Goal: Task Accomplishment & Management: Use online tool/utility

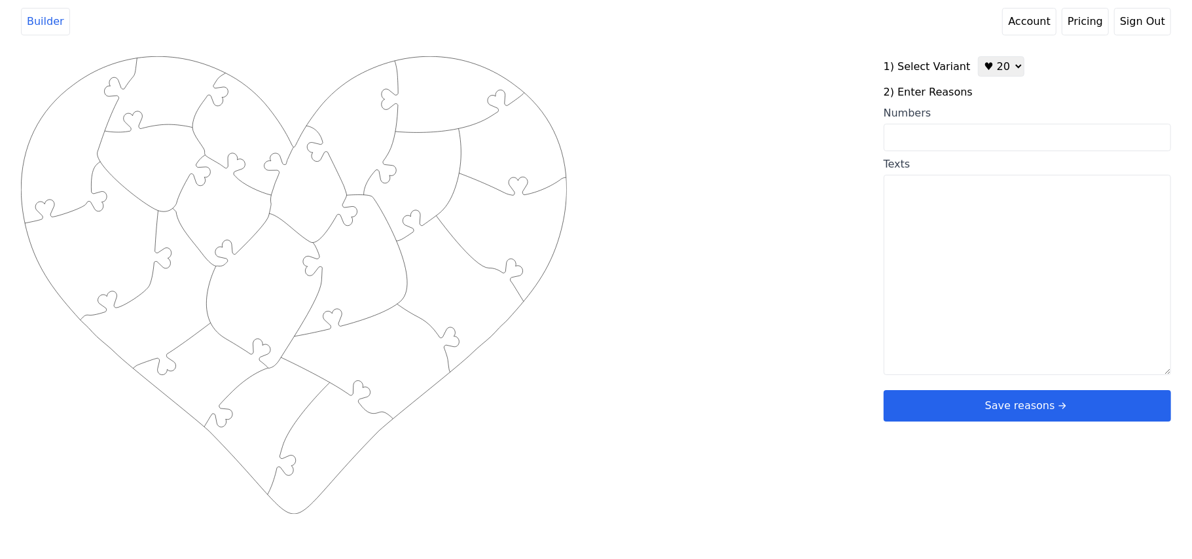
click at [984, 65] on select "♥ 12 ♥ 20 ♥ 32 ■ 12 ■ 20 ■ 32 ■ 60" at bounding box center [1001, 66] width 46 height 20
select select "3"
click at [978, 56] on select "♥ 12 ♥ 20 ♥ 32 ■ 12 ■ 20 ■ 32 ■ 60" at bounding box center [1001, 66] width 46 height 20
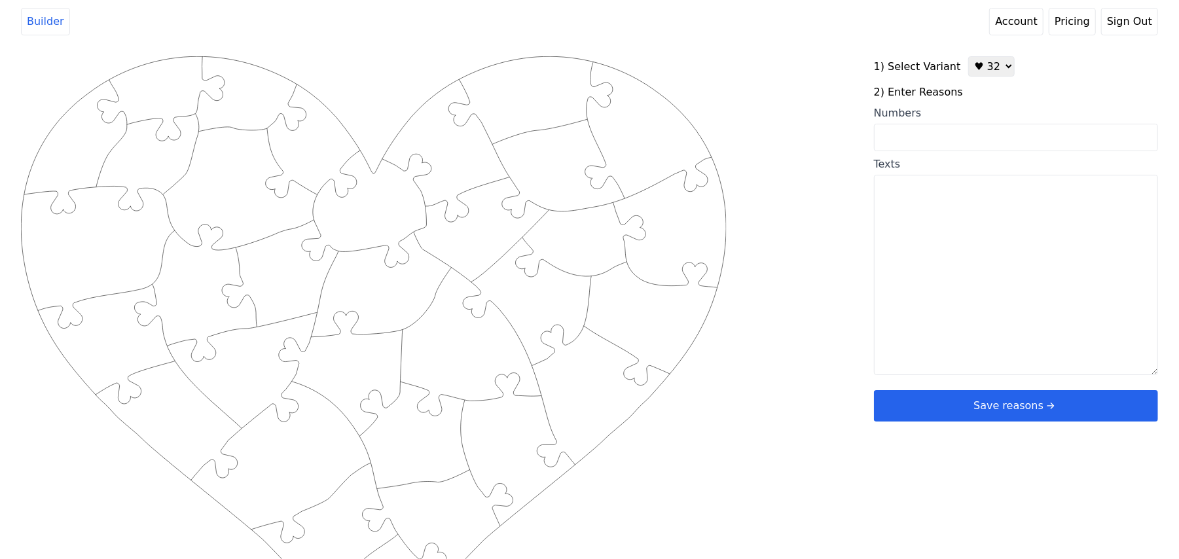
click at [969, 126] on input "Numbers" at bounding box center [1016, 137] width 284 height 27
paste input "3, 5, 6, 8, 10, 11, 14, 18, 19, 21, 22, 23, 24, 27, 28, 30, 36, 43, 44, 49, 52,…"
type input "3, 5, 6, 8, 10, 11, 14, 18, 19, 21, 22, 23, 24, 27, 28, 30, 36, 43, 44, 49, 52,…"
click at [812, 69] on div "Created with Snap .strokeh32 {stroke:#00ff00;stroke-width:2.36;stroke-miterlimi…" at bounding box center [589, 265] width 1137 height 418
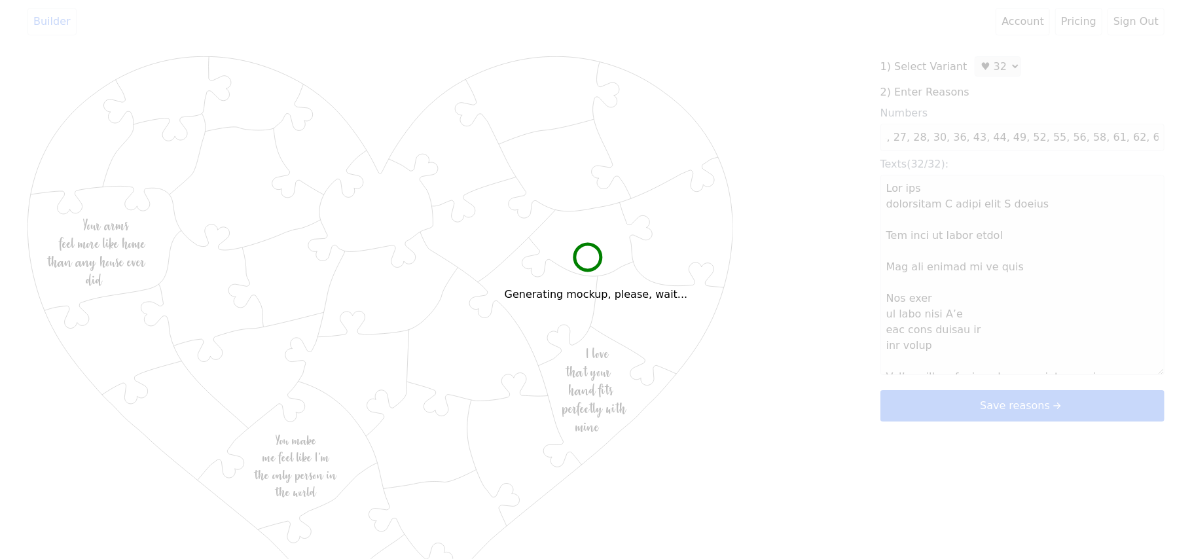
scroll to position [0, 0]
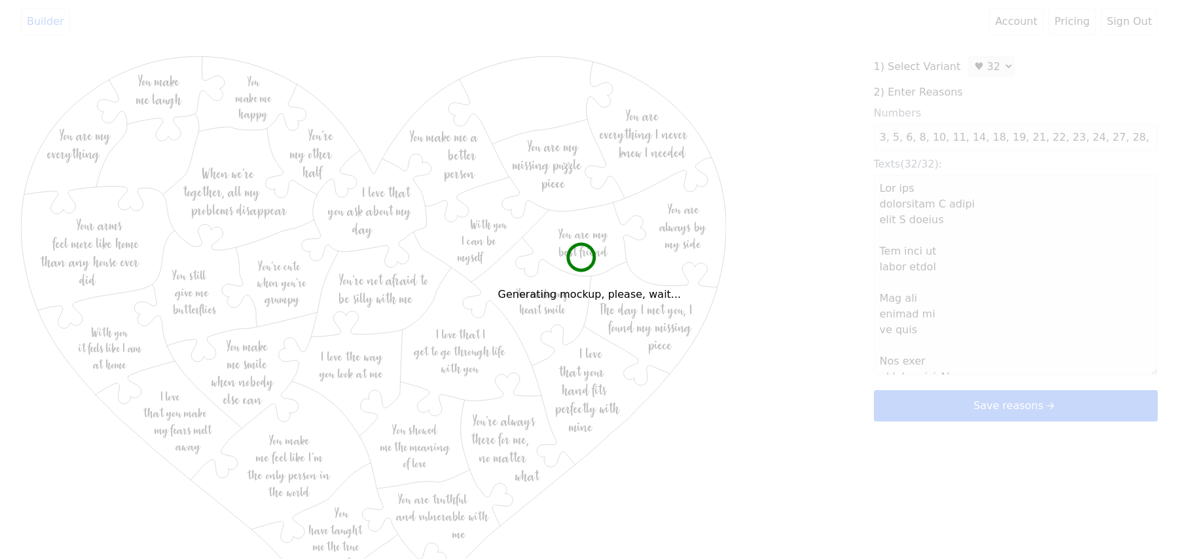
type textarea "Lor ips dolorsitam C adipi elit S doeius Tem inci ut labor etdol Mag ali enimad…"
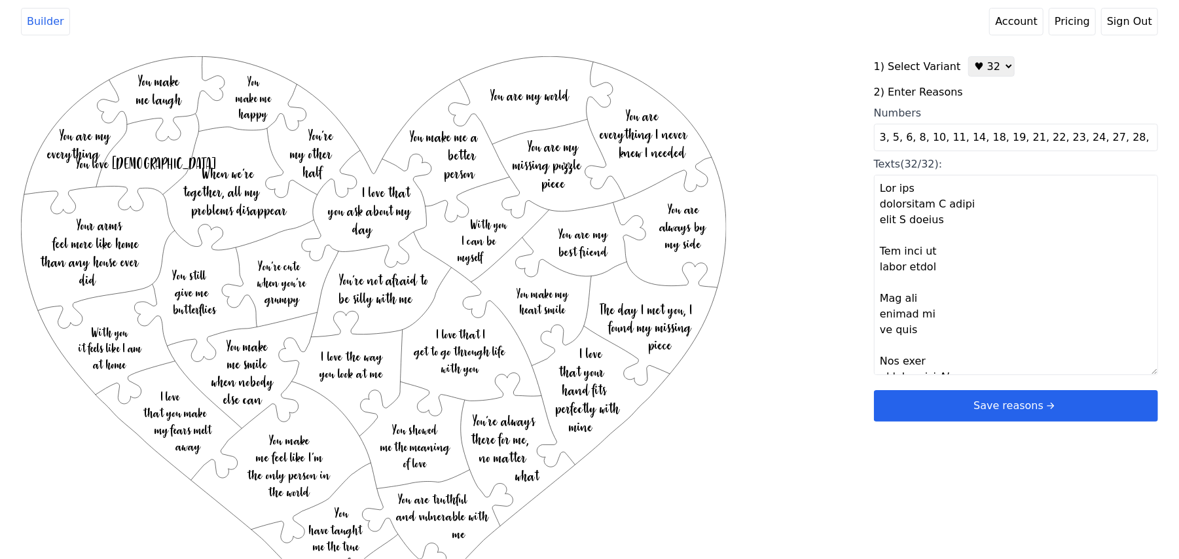
click at [954, 414] on button "Save reasons" at bounding box center [1016, 405] width 284 height 31
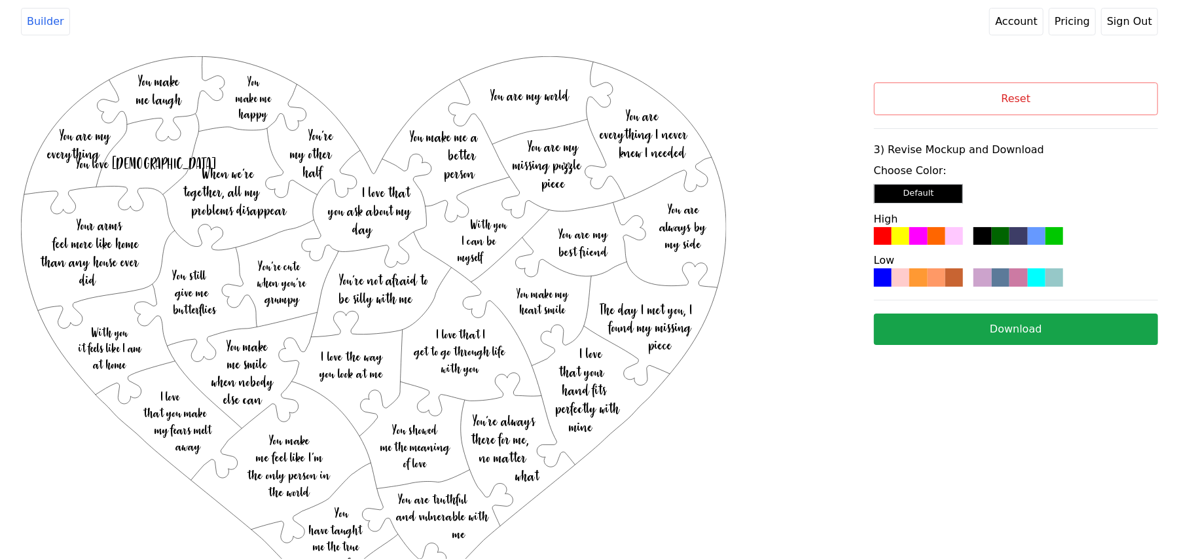
click at [912, 233] on div at bounding box center [918, 236] width 18 height 18
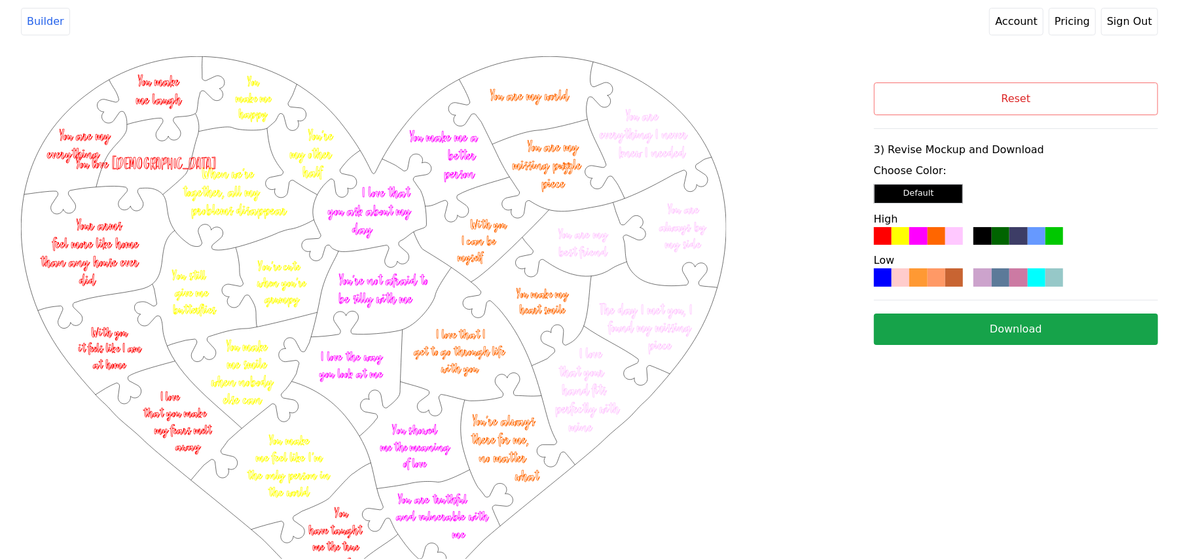
click at [986, 326] on button "Download" at bounding box center [1016, 328] width 284 height 31
click at [890, 114] on button "Reset" at bounding box center [1016, 98] width 284 height 33
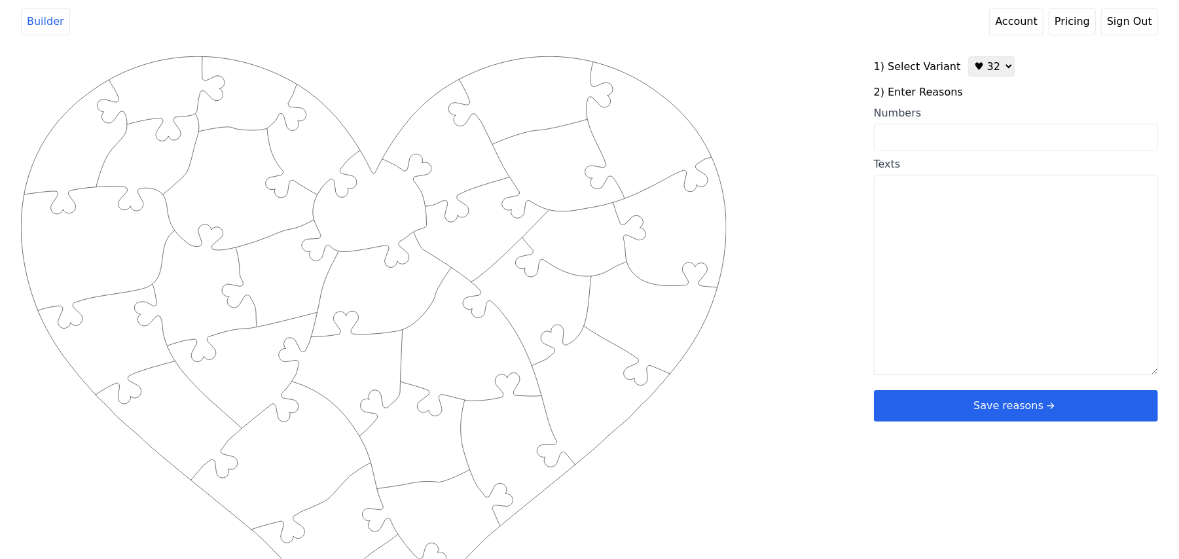
click at [971, 79] on div "1) Select Variant ♥ 12 ♥ 20 ♥ 32 ■ 12 ■ 20 ■ 32 ■ 60 2) Enter Reasons Numbers T…" at bounding box center [1016, 238] width 284 height 365
click at [971, 71] on select "♥ 12 ♥ 20 ♥ 32 ■ 12 ■ 20 ■ 32 ■ 60" at bounding box center [991, 66] width 46 height 20
select select "2"
click at [968, 56] on select "♥ 12 ♥ 20 ♥ 32 ■ 12 ■ 20 ■ 32 ■ 60" at bounding box center [991, 66] width 46 height 20
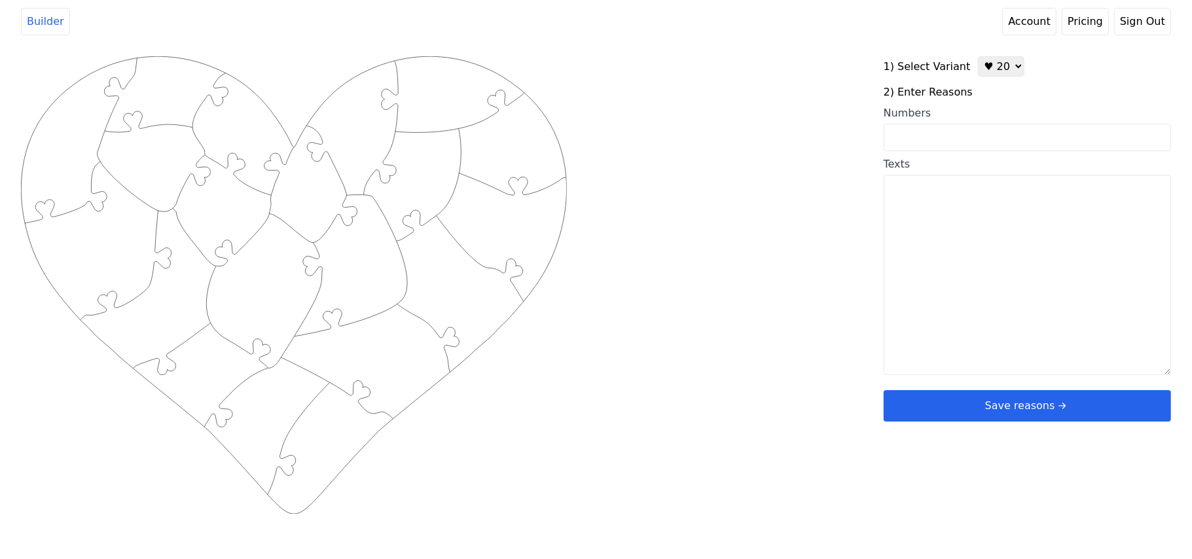
click at [944, 127] on input "Numbers" at bounding box center [1027, 137] width 287 height 27
paste input "3, 5, 7, 15, 19, 20, 25, 27, 31, 44, 45, 48, 51, 55, 56, 58, 61, 62, 73"
type input "3, 5, 7, 15, 19, 20, 25, 27, 31, 44, 45, 48, 51, 55, 56, 58, 61, 62, 73"
click at [807, 148] on div "Created with Snap .strokeh20 {stroke:#00ff00;stroke-width:1.56;stroke-miterlimi…" at bounding box center [596, 265] width 1150 height 418
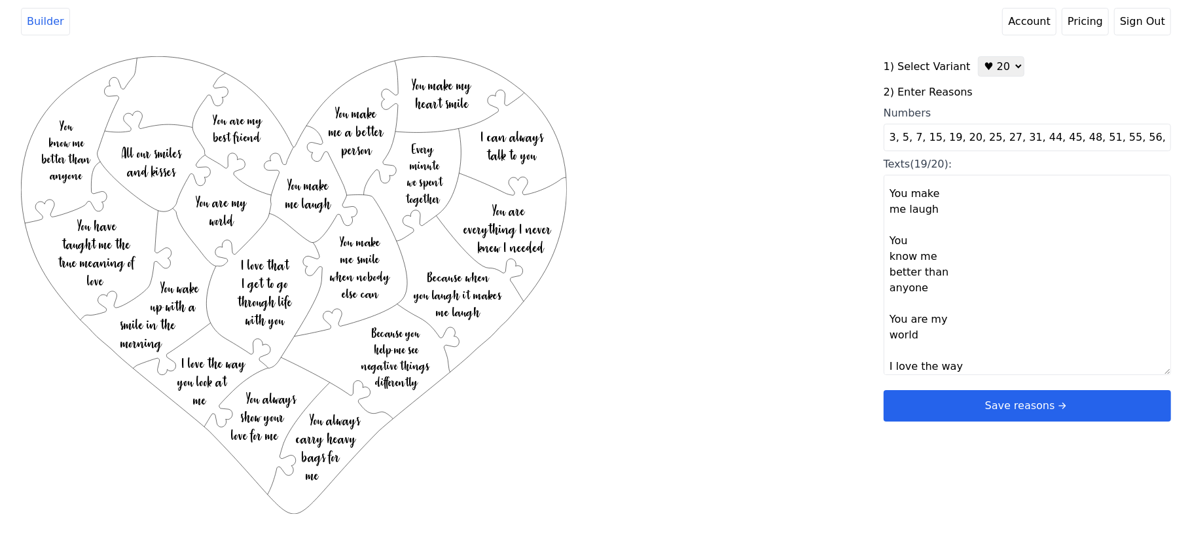
scroll to position [1052, 0]
click at [901, 365] on textarea "You are everything I never knew I needed You make my heart smile I can always t…" at bounding box center [1027, 275] width 287 height 200
paste textarea "You are most beautiful & more than Her!"
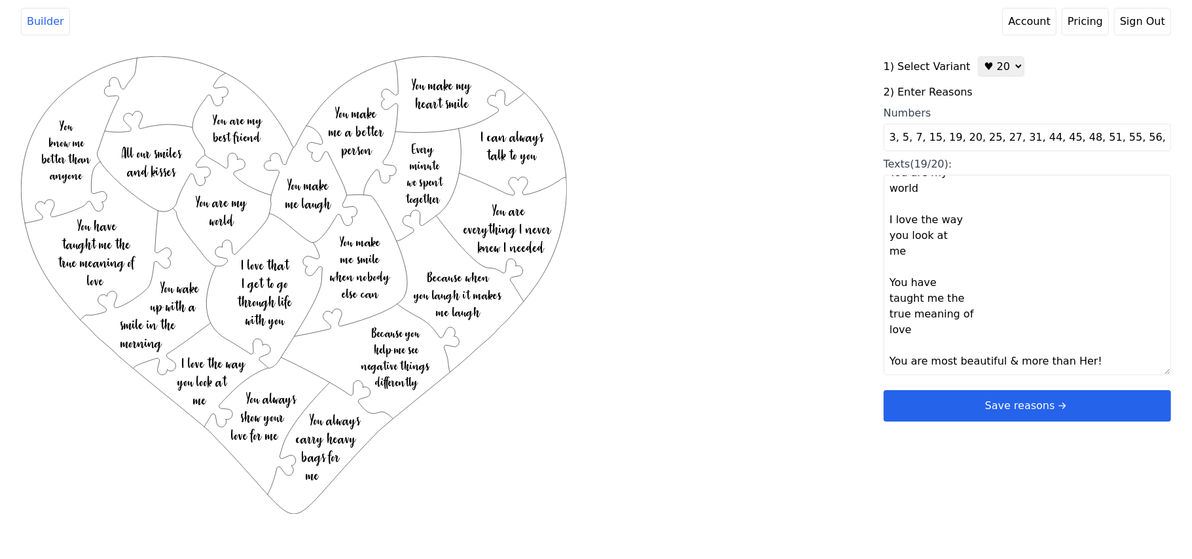
scroll to position [1046, 0]
type textarea "You are everything I never knew I needed You make my heart smile I can always t…"
click at [713, 380] on div "Created with Snap .strokeh20 {stroke:#00ff00;stroke-width:1.56;stroke-miterlimi…" at bounding box center [596, 265] width 1150 height 418
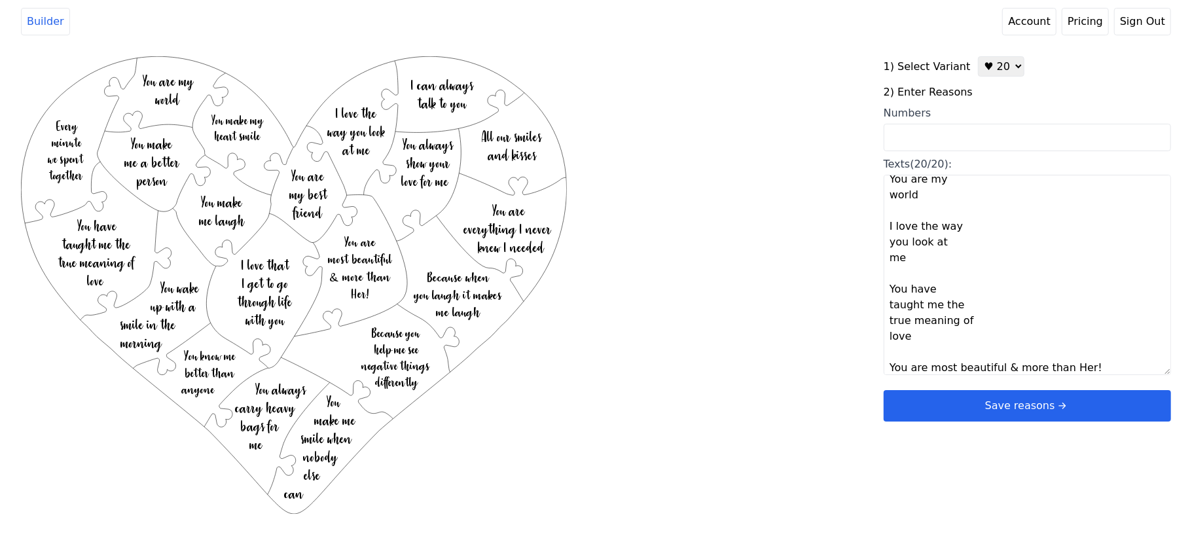
click at [990, 404] on button "Save reasons" at bounding box center [1027, 405] width 287 height 31
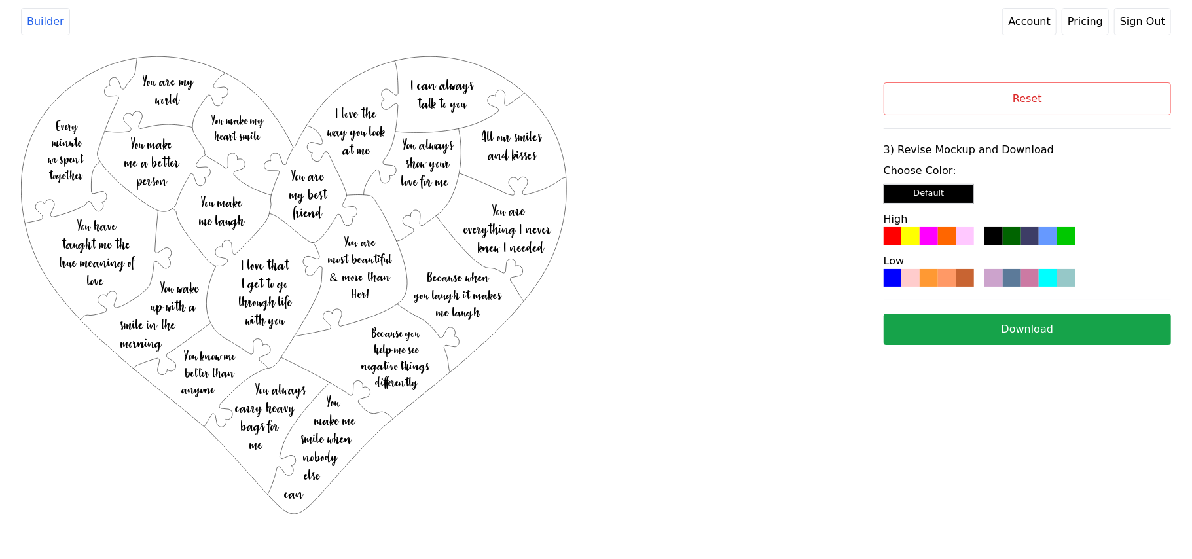
click at [959, 284] on div at bounding box center [965, 278] width 18 height 18
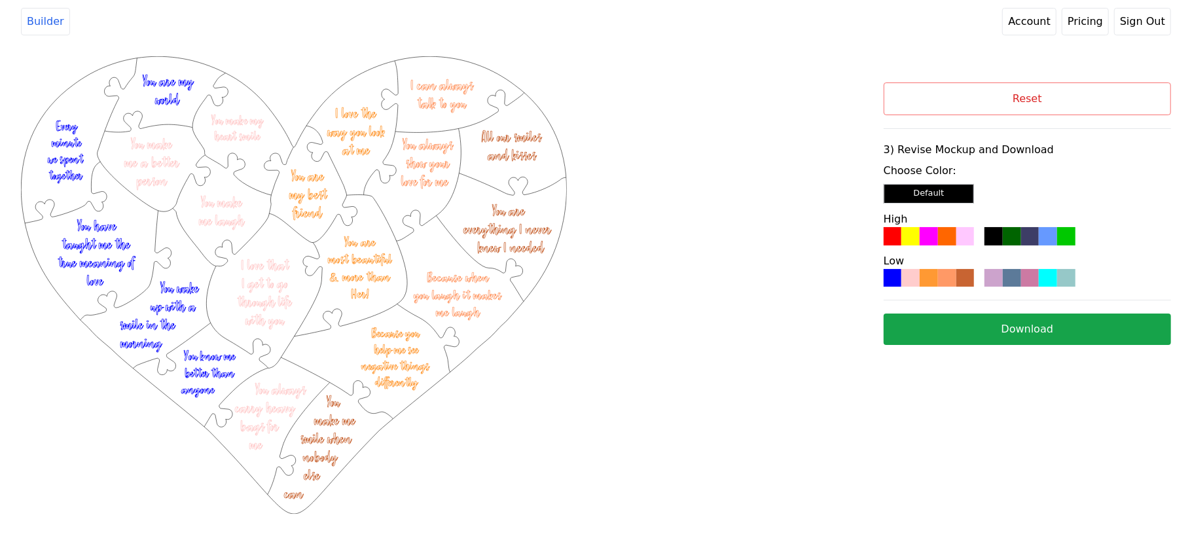
drag, startPoint x: 959, startPoint y: 284, endPoint x: 825, endPoint y: 63, distance: 258.7
click at [821, 63] on div "Created with Snap .strokeh20 {stroke:#00ff00;stroke-width:1.56;stroke-miterlimi…" at bounding box center [452, 226] width 863 height 341
click at [983, 348] on div "Reset 3) Revise Mockup and Download Choose Color: Default High Low Download" at bounding box center [1027, 226] width 287 height 341
click at [988, 340] on button "Download" at bounding box center [1027, 328] width 287 height 31
click at [1022, 103] on button "Reset" at bounding box center [1027, 98] width 287 height 33
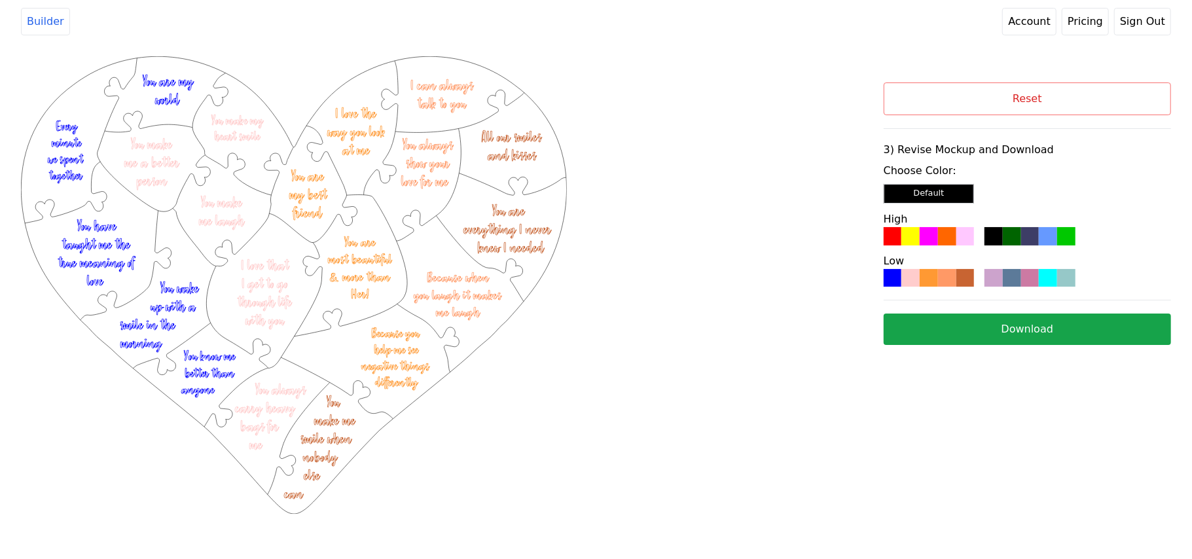
select select "2"
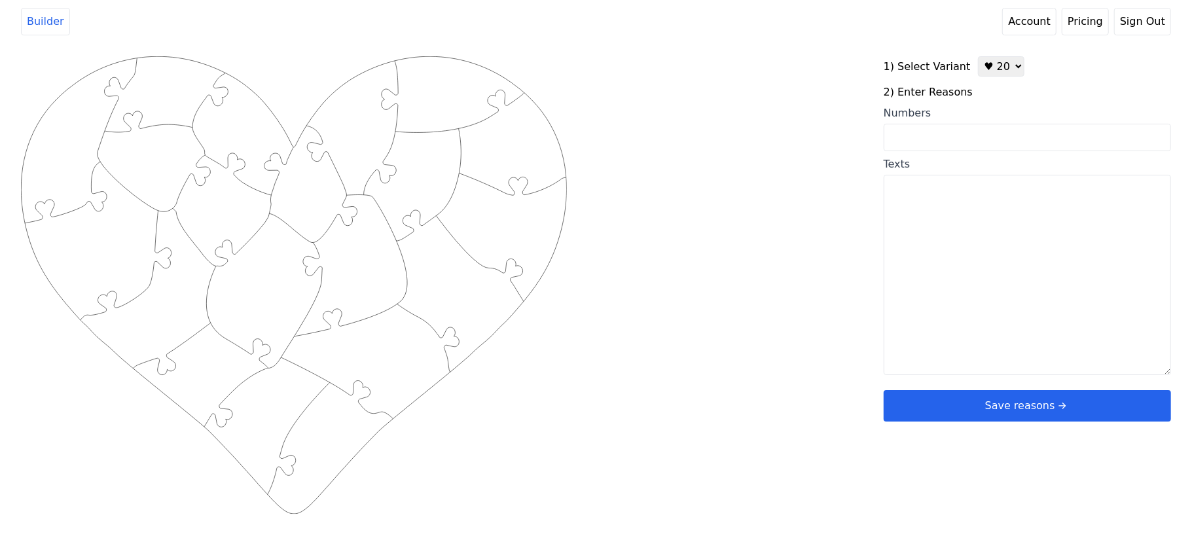
click at [943, 194] on textarea "Texts" at bounding box center [1027, 275] width 287 height 200
paste textarea "The [PERSON_NAME] Family"
drag, startPoint x: 1004, startPoint y: 209, endPoint x: 651, endPoint y: 200, distance: 353.5
click at [653, 200] on div "Created with Snap .strokeh20 {stroke:#00ff00;stroke-width:1.56;stroke-miterlimi…" at bounding box center [596, 265] width 1150 height 418
type textarea "The [PERSON_NAME] Family"
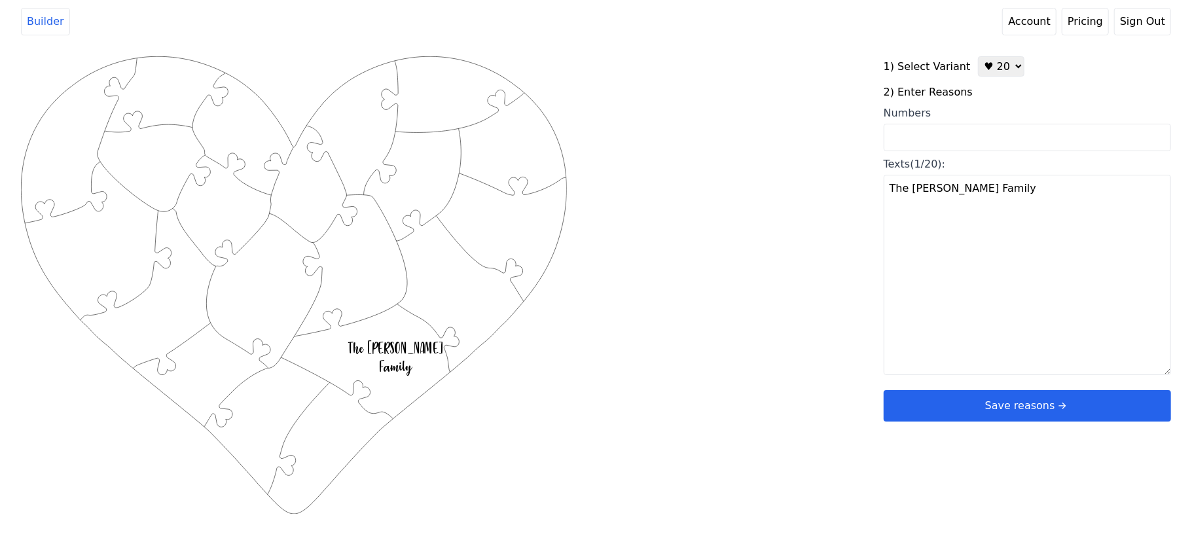
click at [982, 247] on textarea "The [PERSON_NAME] Family" at bounding box center [1027, 275] width 287 height 200
drag, startPoint x: 992, startPoint y: 58, endPoint x: 987, endPoint y: 64, distance: 8.4
click at [992, 58] on select "♥ 12 ♥ 20 ♥ 32 ■ 12 ■ 20 ■ 32 ■ 60" at bounding box center [1001, 66] width 46 height 20
select select "4"
click at [978, 56] on select "♥ 12 ♥ 20 ♥ 32 ■ 12 ■ 20 ■ 32 ■ 60" at bounding box center [1001, 66] width 46 height 20
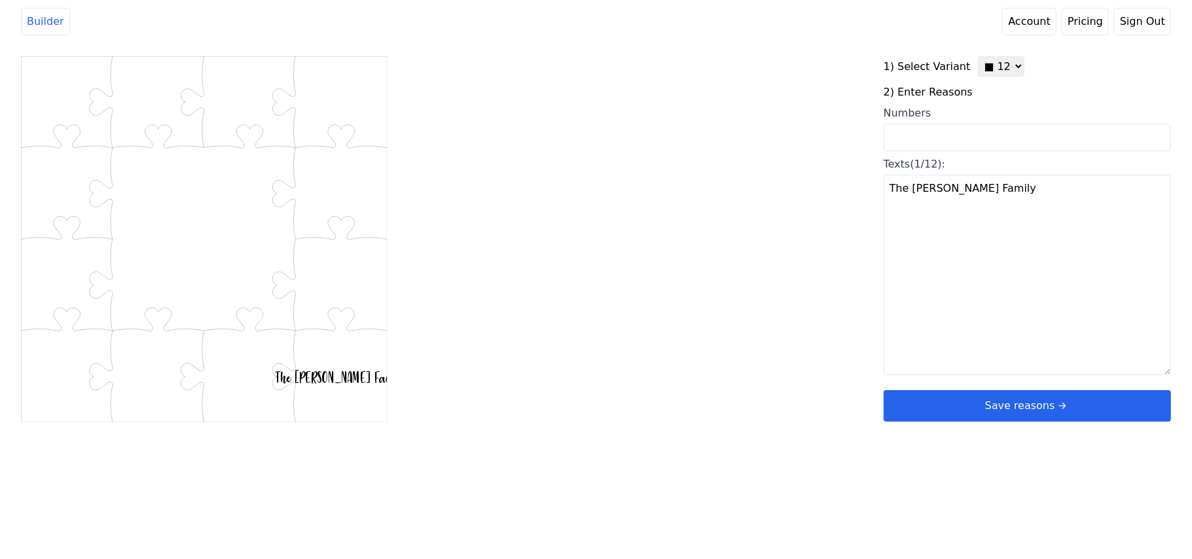
paste textarea "•You make me feel safe when the world feels chaotic. • You make my heart smile.…"
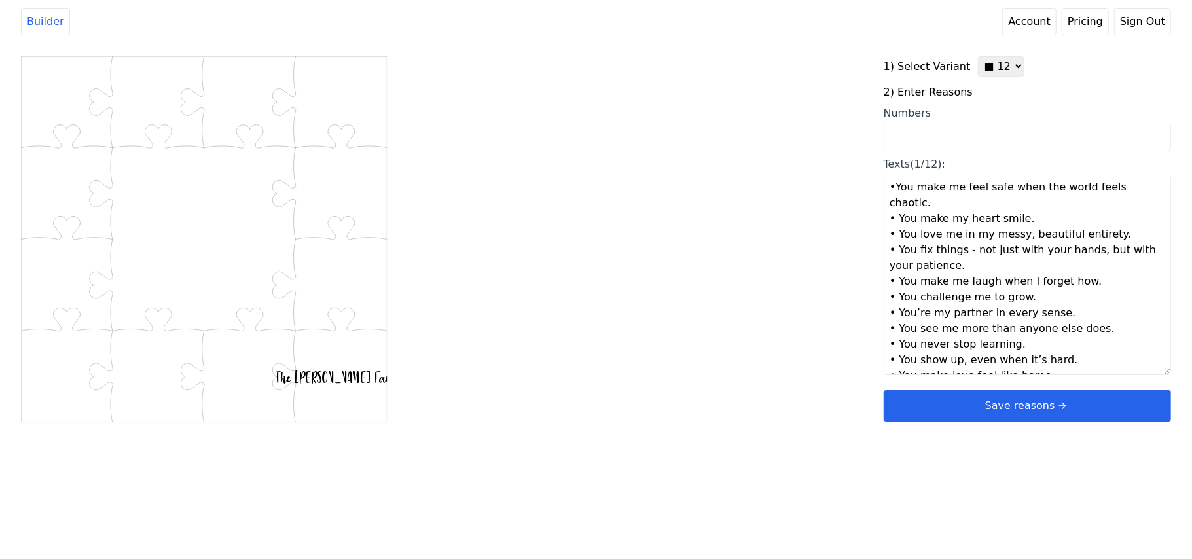
scroll to position [0, 0]
click at [893, 192] on textarea "•You make me feel safe when the world feels chaotic. • You make my heart smile.…" at bounding box center [1027, 275] width 287 height 200
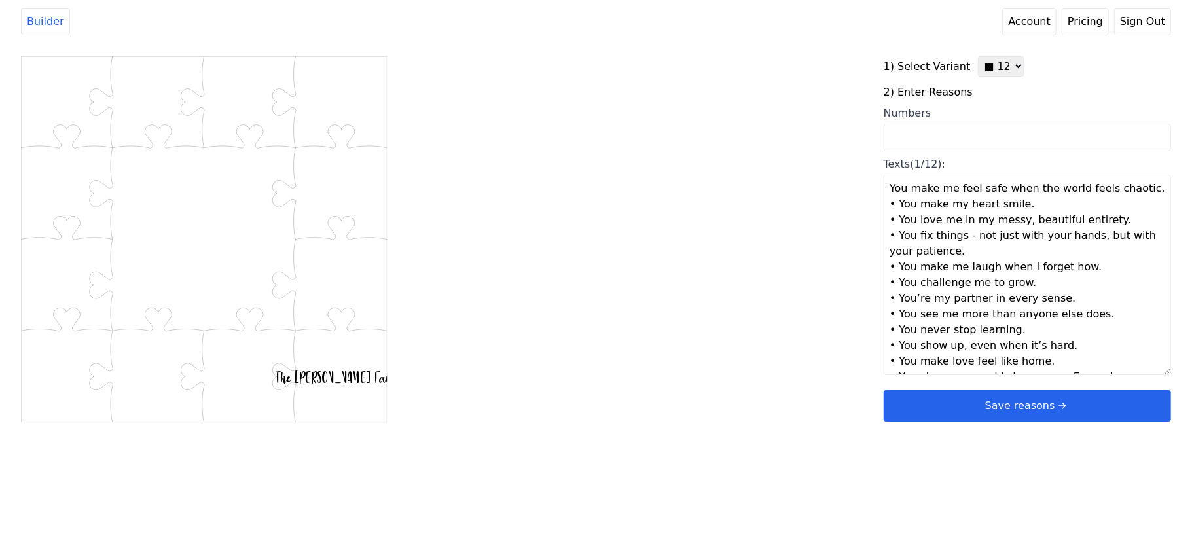
click at [893, 202] on textarea "You make me feel safe when the world feels chaotic. • You make my heart smile. …" at bounding box center [1027, 275] width 287 height 200
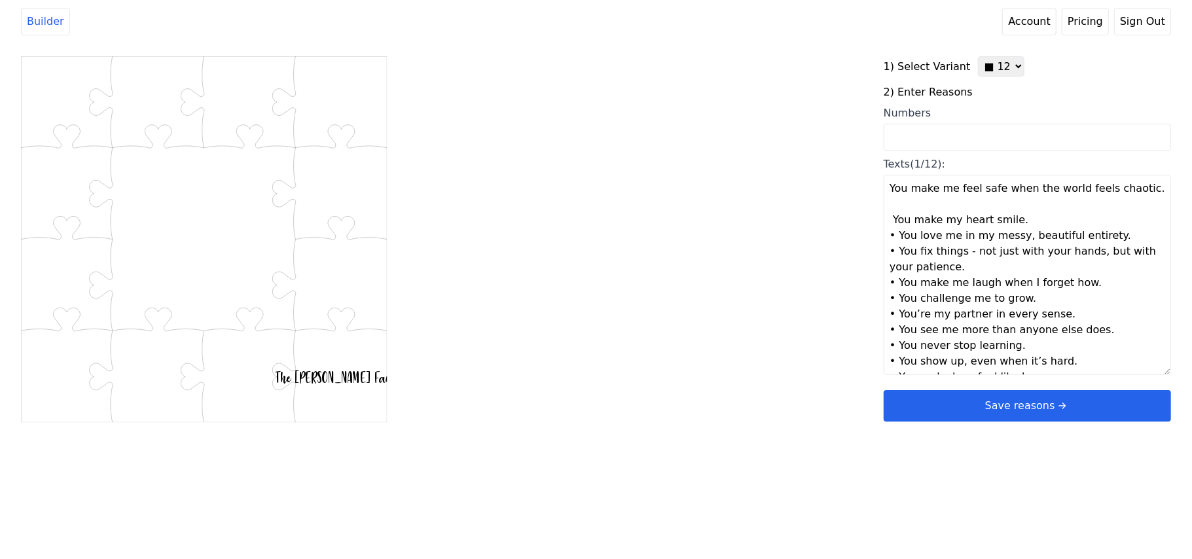
click at [891, 232] on textarea "You make me feel safe when the world feels chaotic. You make my heart smile. • …" at bounding box center [1027, 275] width 287 height 200
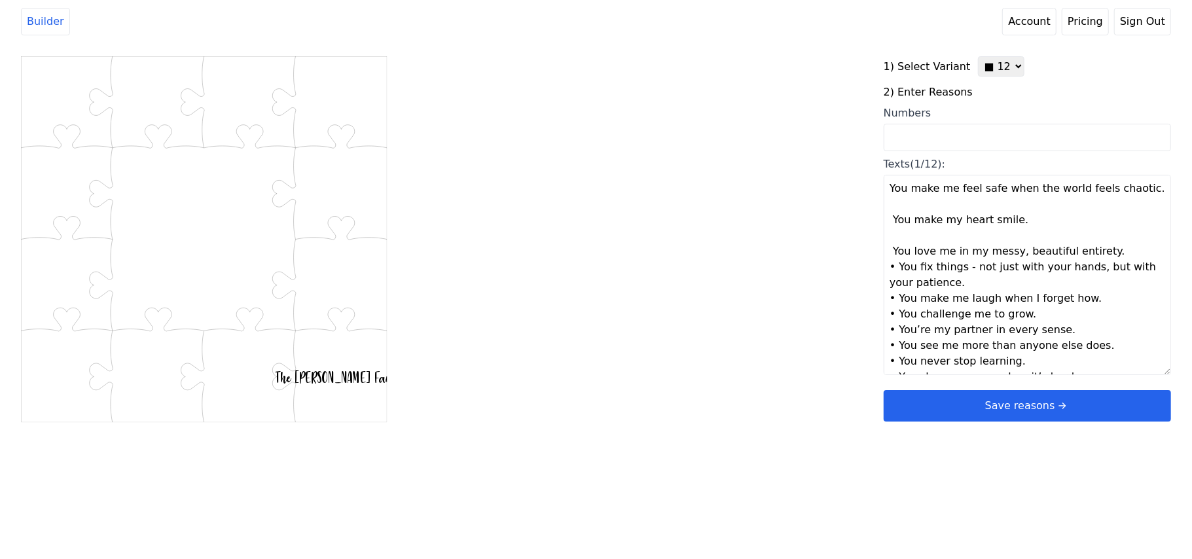
click at [895, 268] on textarea "You make me feel safe when the world feels chaotic. You make my heart smile. Yo…" at bounding box center [1027, 275] width 287 height 200
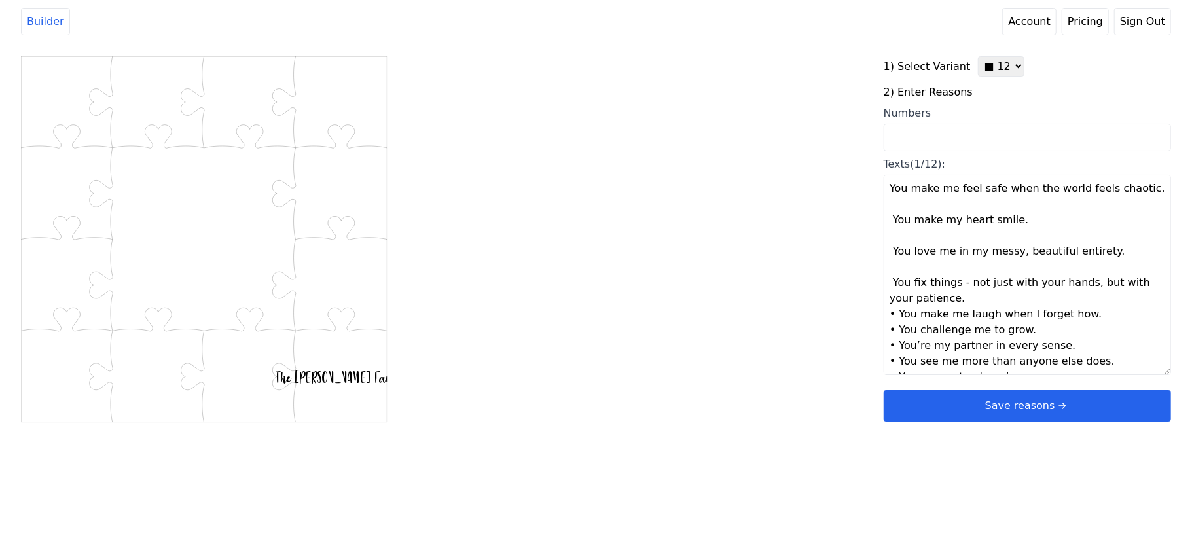
click at [893, 318] on textarea "You make me feel safe when the world feels chaotic. You make my heart smile. Yo…" at bounding box center [1027, 275] width 287 height 200
click at [893, 346] on textarea "You make me feel safe when the world feels chaotic. You make my heart smile. Yo…" at bounding box center [1027, 275] width 287 height 200
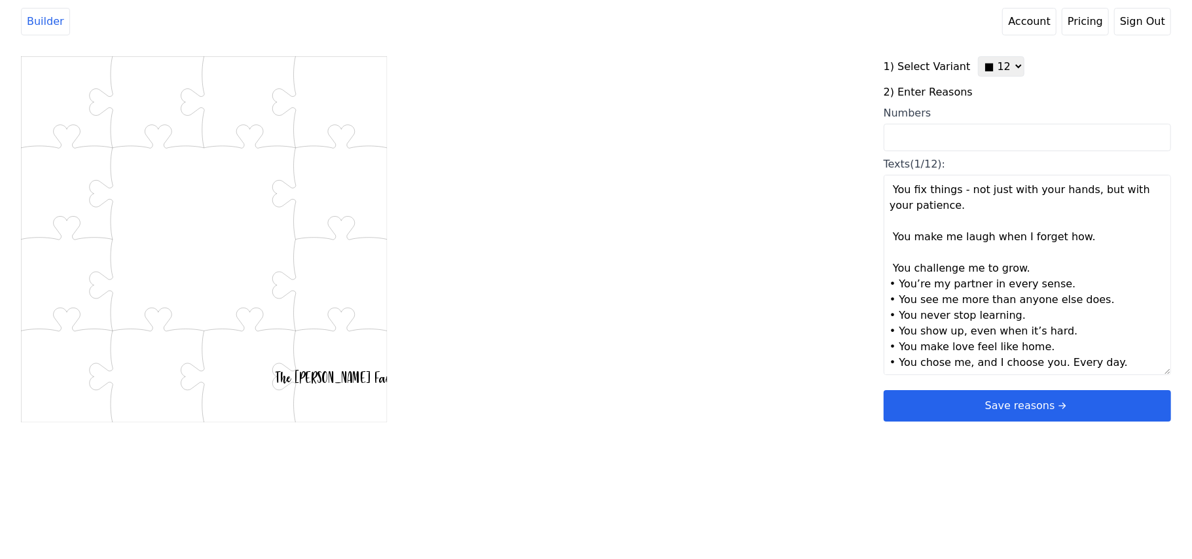
scroll to position [94, 0]
click at [894, 284] on textarea "You make me feel safe when the world feels chaotic. You make my heart smile. Yo…" at bounding box center [1027, 275] width 287 height 200
click at [893, 315] on textarea "You make me feel safe when the world feels chaotic. You make my heart smile. Yo…" at bounding box center [1027, 275] width 287 height 200
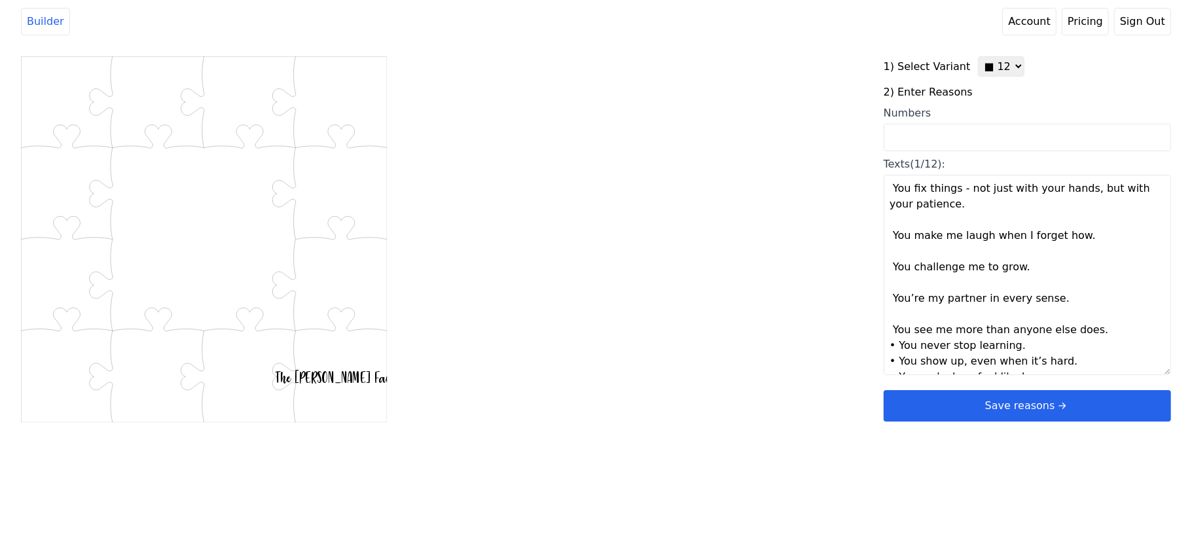
click at [894, 349] on textarea "You make me feel safe when the world feels chaotic. You make my heart smile. Yo…" at bounding box center [1027, 275] width 287 height 200
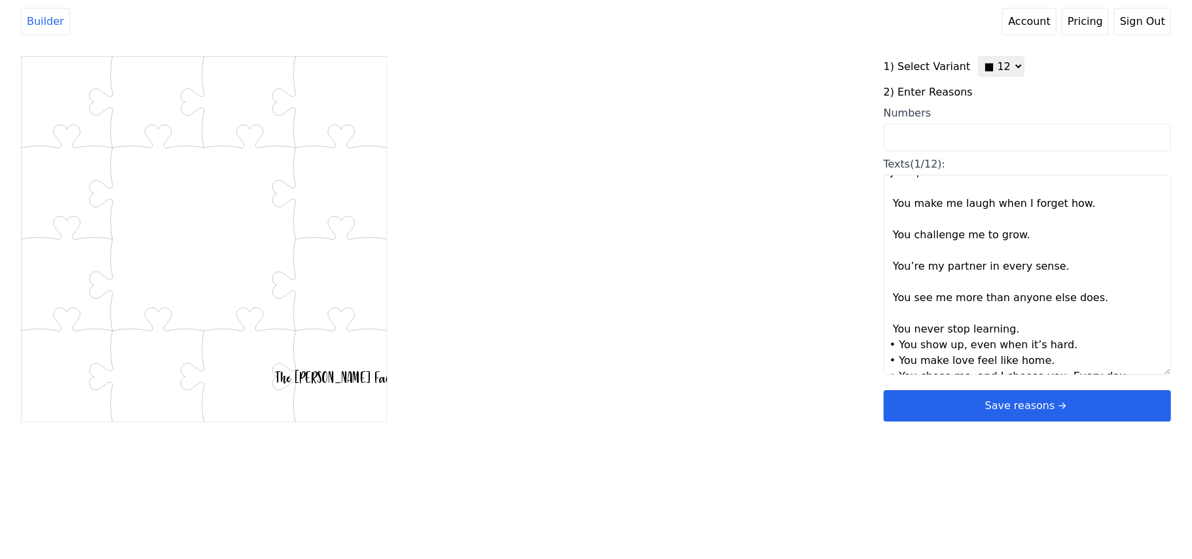
scroll to position [141, 0]
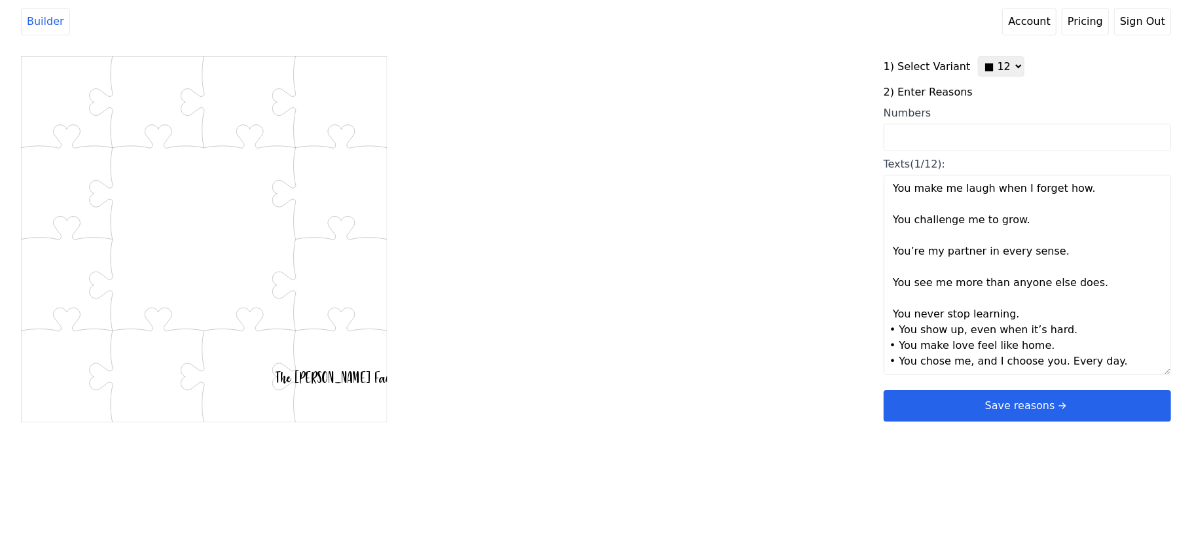
click at [893, 329] on textarea "You make me feel safe when the world feels chaotic. You make my heart smile. Yo…" at bounding box center [1027, 275] width 287 height 200
click at [890, 359] on textarea "You make me feel safe when the world feels chaotic. You make my heart smile. Yo…" at bounding box center [1027, 275] width 287 height 200
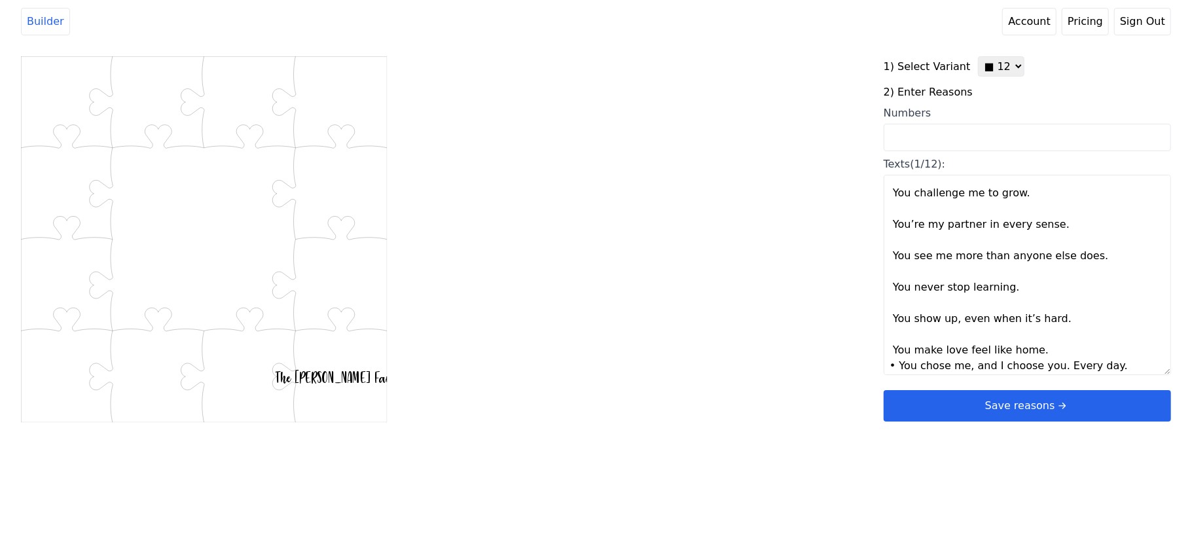
scroll to position [173, 0]
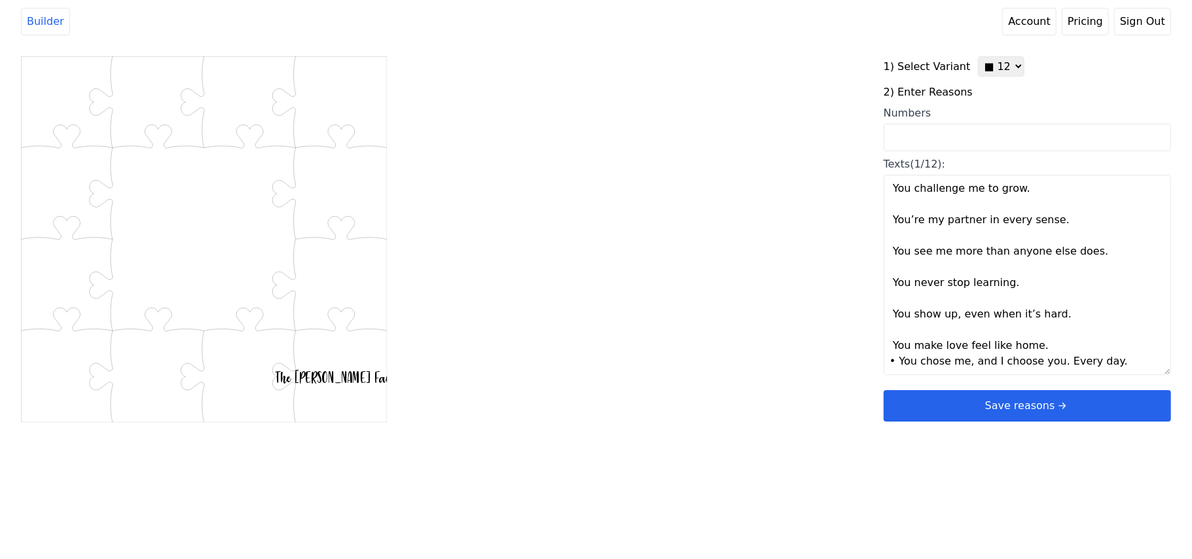
click at [895, 361] on textarea "You make me feel safe when the world feels chaotic. You make my heart smile. Yo…" at bounding box center [1027, 275] width 287 height 200
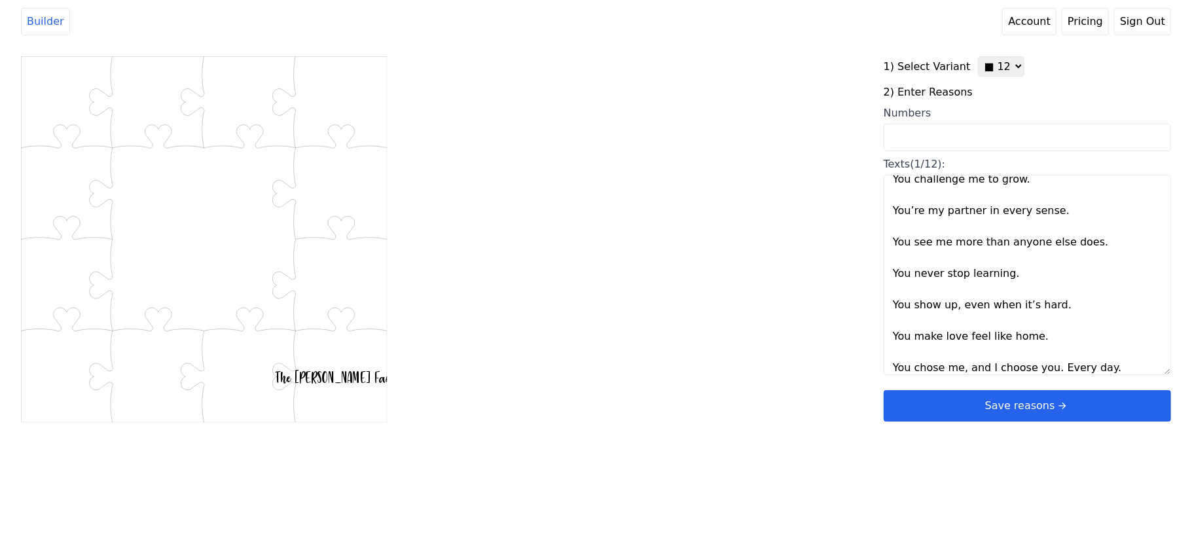
click at [807, 334] on div "Created with Snap .str0sq12 {stroke:#00ff00;stroke-width:0.62;stroke-miterlimit…" at bounding box center [596, 265] width 1150 height 418
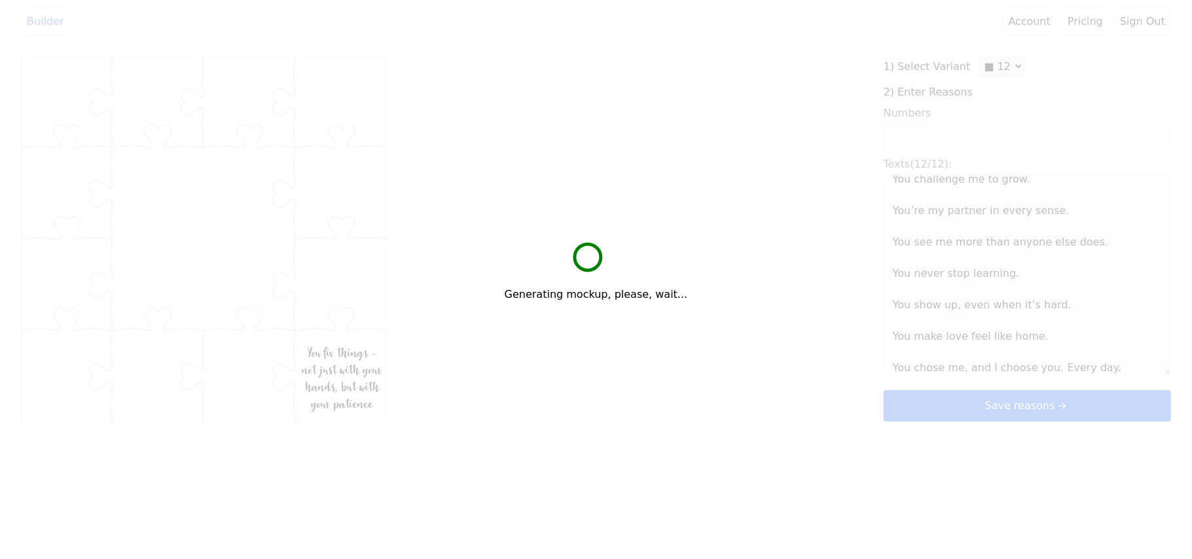
type textarea "You make me feel safe when the world feels chaotic You make my heart smile You …"
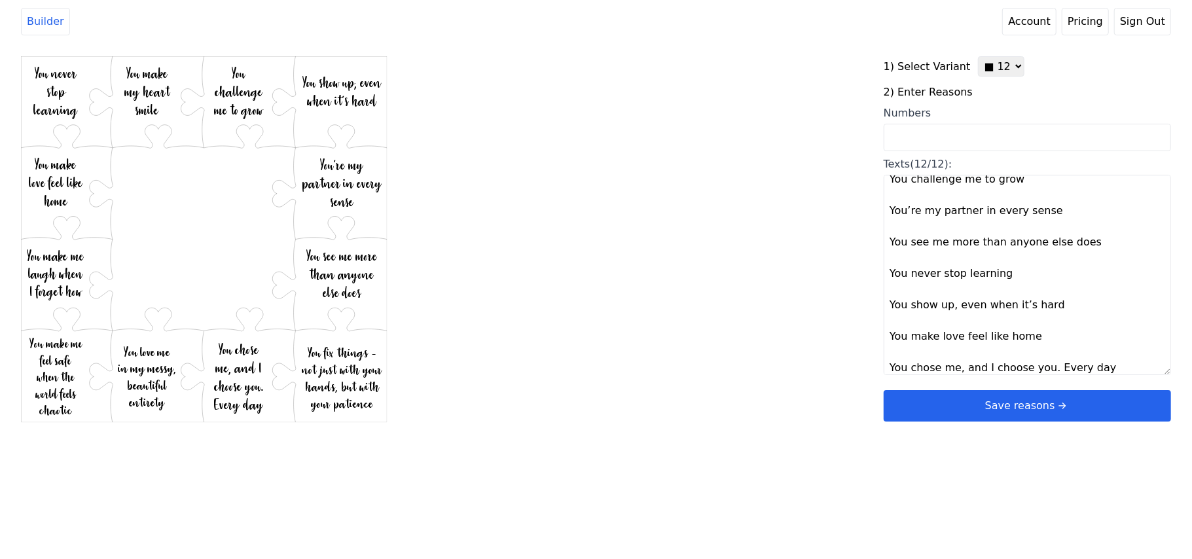
click at [980, 395] on button "Save reasons" at bounding box center [1027, 405] width 287 height 31
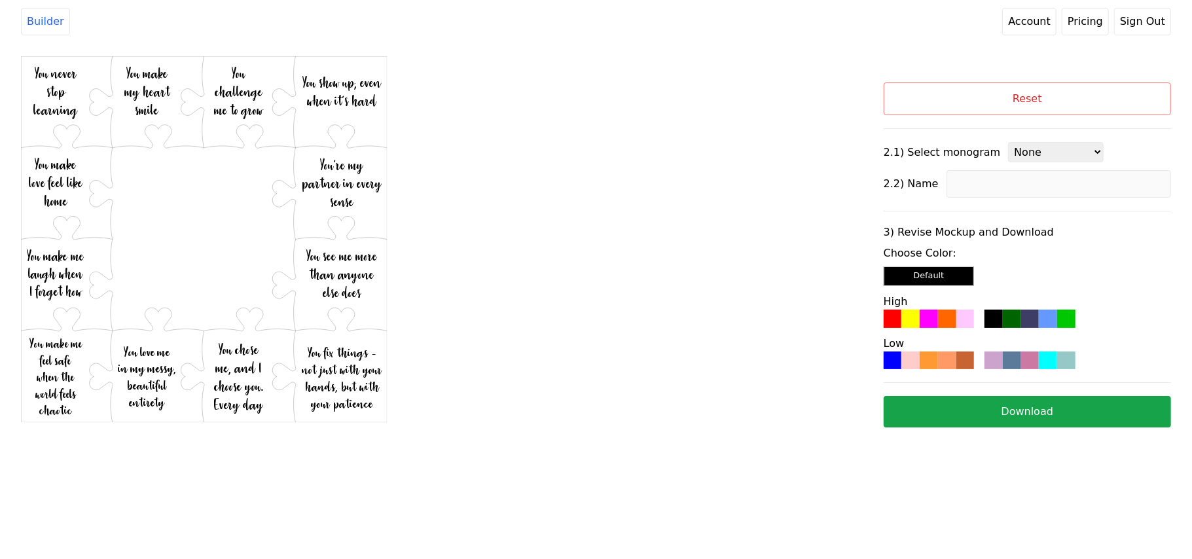
click at [1009, 160] on select "None 1 2 4 6 7 8 3 (12 reasons) 3 (20 reasons) 3 (32 reasons) 3 (60 reasons)" at bounding box center [1056, 152] width 96 height 20
select select "3 (12 reasons)"
click at [1008, 143] on select "None 1 2 4 6 7 8 3 (12 reasons) 3 (20 reasons) 3 (32 reasons) 3 (60 reasons)" at bounding box center [1056, 152] width 96 height 20
click at [1014, 192] on input at bounding box center [1058, 183] width 224 height 27
type input "[PERSON_NAME]"
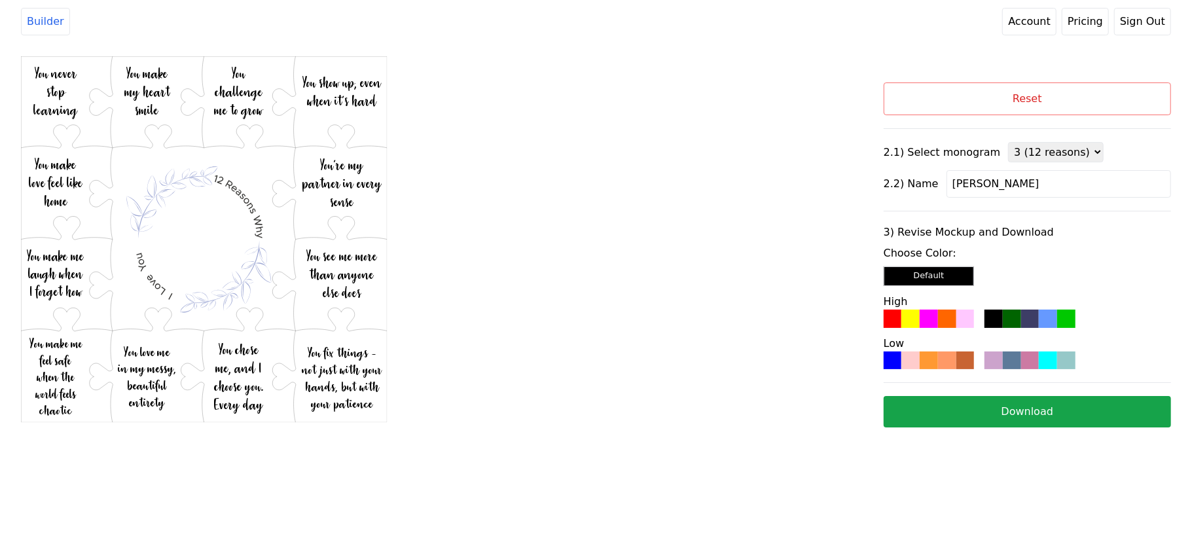
click at [766, 190] on div "Created with Snap .str0sq12 {stroke:#00ff00;stroke-width:0.62;stroke-miterlimit…" at bounding box center [452, 267] width 863 height 423
click at [925, 320] on div at bounding box center [929, 319] width 18 height 18
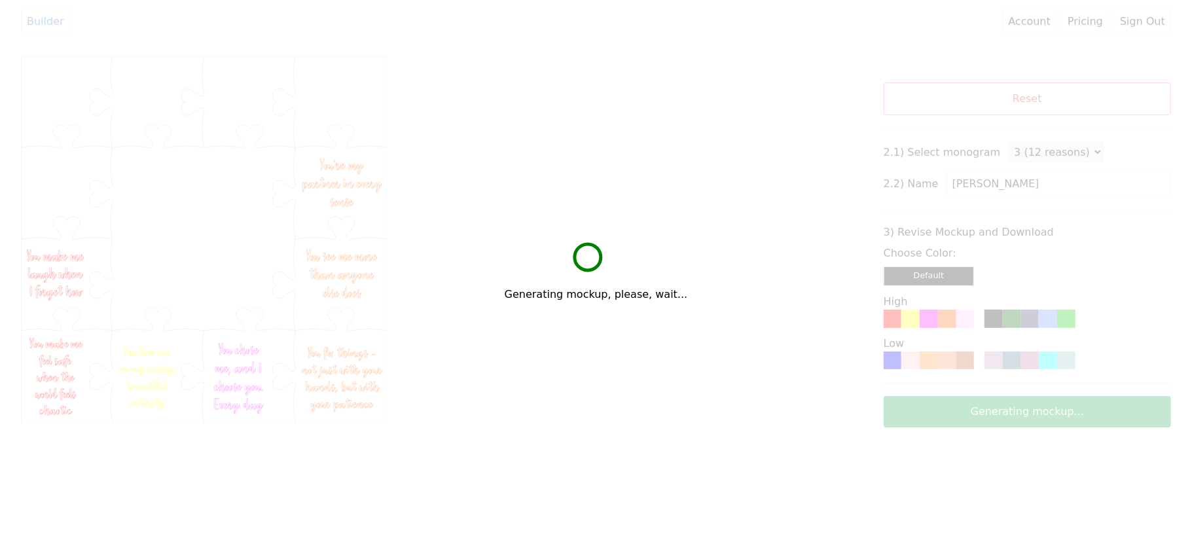
drag, startPoint x: 974, startPoint y: 418, endPoint x: 962, endPoint y: 421, distance: 12.4
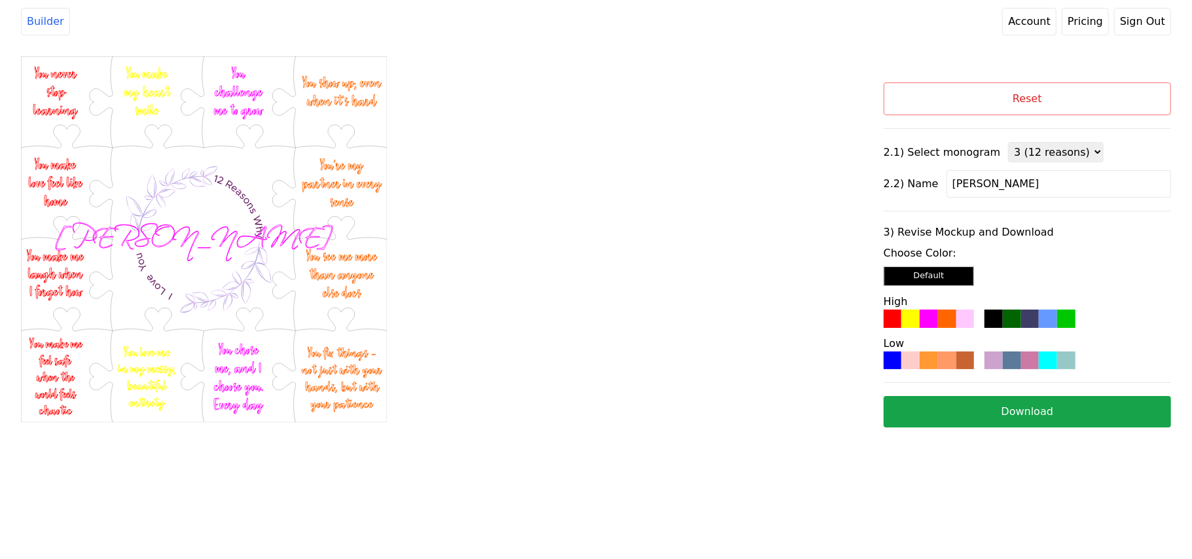
drag, startPoint x: 962, startPoint y: 421, endPoint x: 884, endPoint y: 461, distance: 87.8
click at [830, 493] on html "Builder Account Pricing Sign Out Created with Snap .str0sq12 {stroke:#00ff00;st…" at bounding box center [596, 246] width 1192 height 493
click at [938, 416] on button "Download" at bounding box center [1027, 411] width 287 height 31
click at [920, 96] on button "Reset" at bounding box center [1027, 98] width 287 height 33
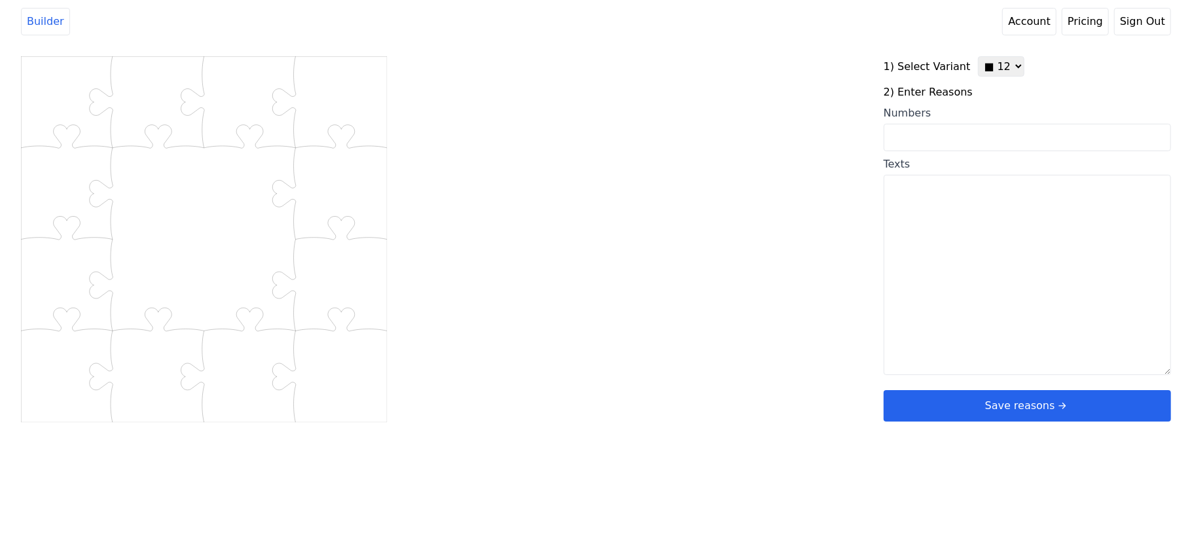
click at [982, 62] on select "♥ 12 ♥ 20 ♥ 32 ■ 12 ■ 20 ■ 32 ■ 60" at bounding box center [1001, 66] width 46 height 20
select select "1"
click at [978, 56] on select "♥ 12 ♥ 20 ♥ 32 ■ 12 ■ 20 ■ 32 ■ 60" at bounding box center [1001, 66] width 46 height 20
click at [980, 126] on input "Numbers" at bounding box center [1027, 137] width 287 height 27
type input "13 18 43 44 54 67 48 70 49 79 65 39"
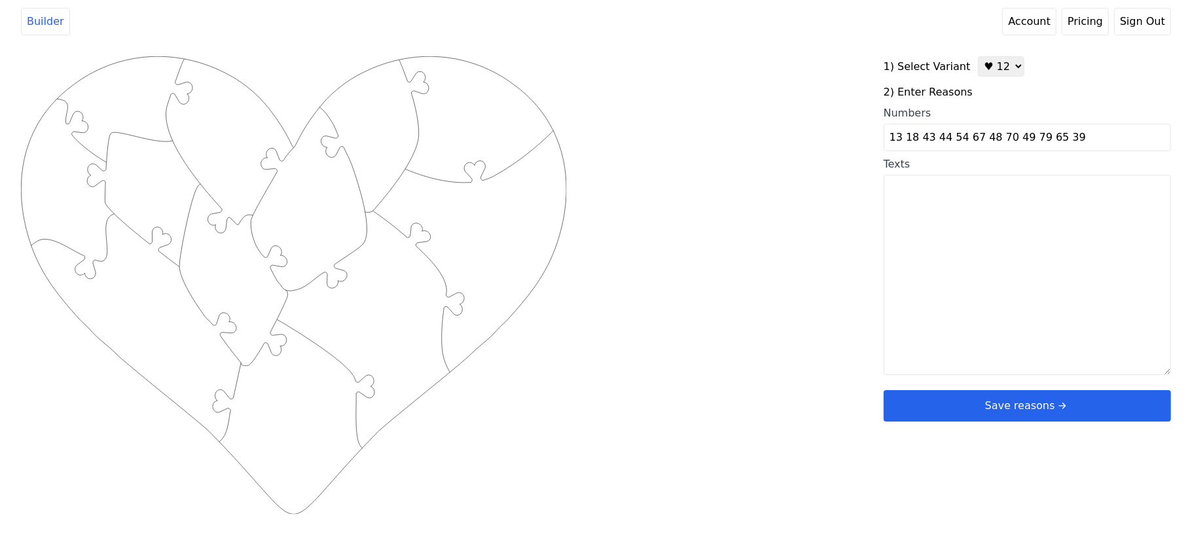
click at [1084, 403] on div "1) Select Variant ♥ 12 ♥ 20 ♥ 32 ■ 12 ■ 20 ■ 32 ■ 60 2) Enter Reasons Numbers 1…" at bounding box center [1027, 265] width 287 height 418
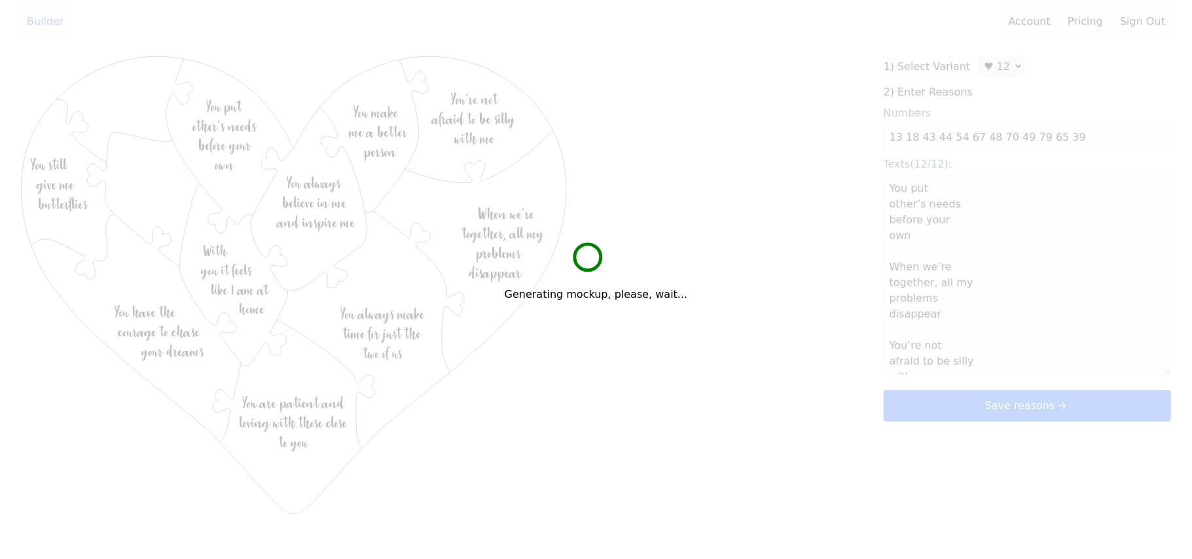
type textarea "You put other’s needs before your own When we’re together, all my problems disa…"
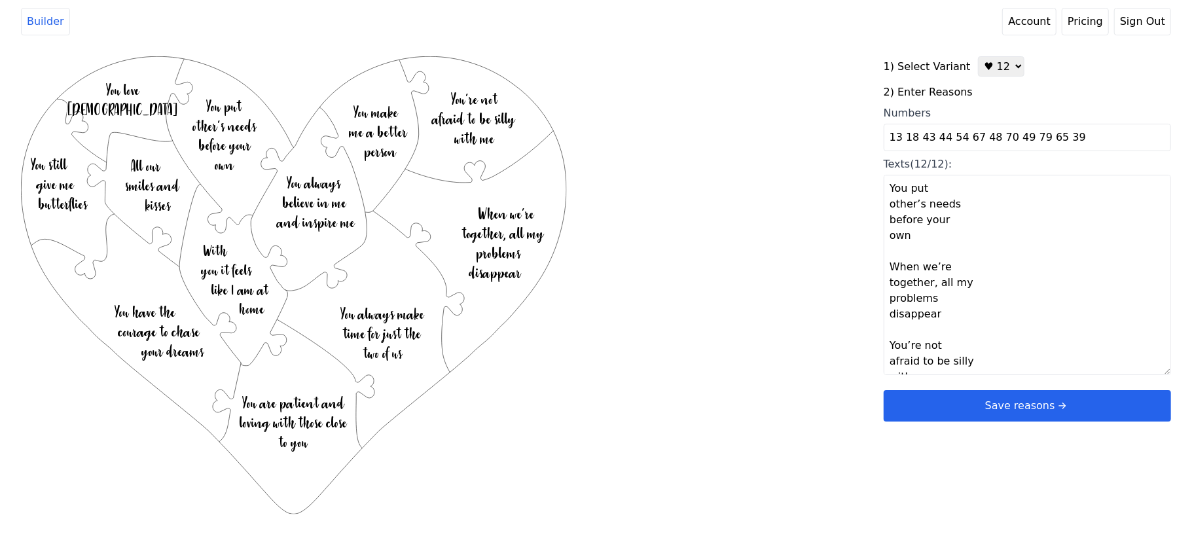
click at [1013, 402] on button "Save reasons" at bounding box center [1027, 405] width 287 height 31
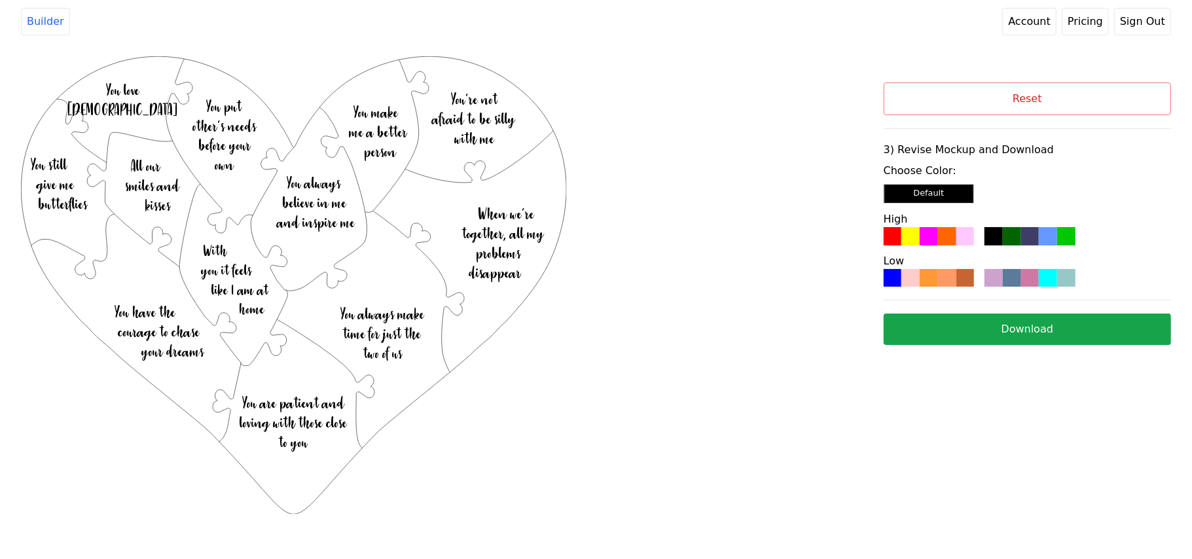
click at [959, 234] on div at bounding box center [965, 236] width 18 height 18
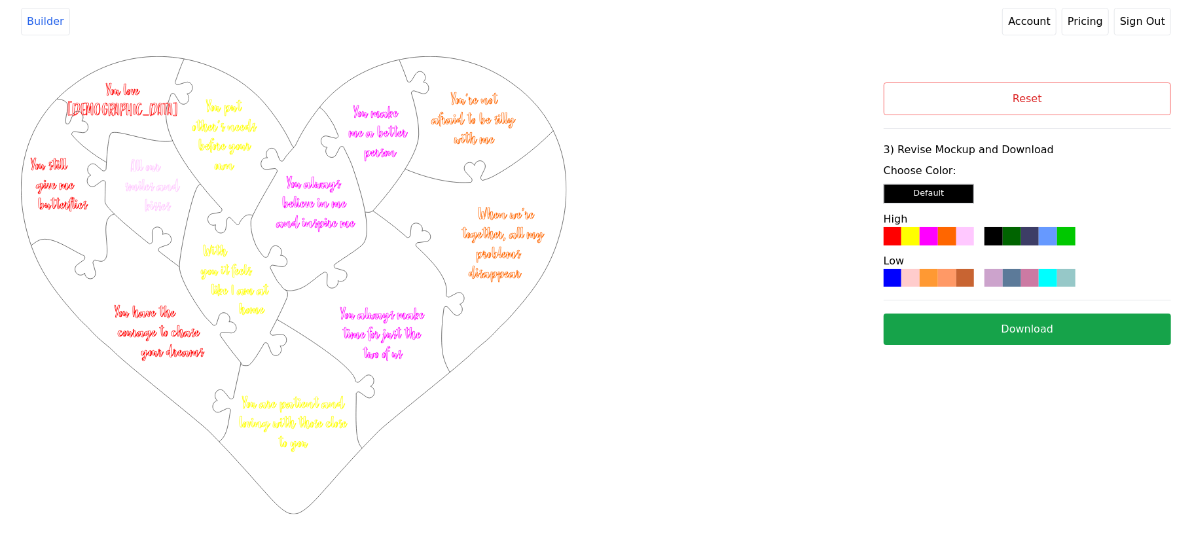
click at [985, 325] on button "Download" at bounding box center [1027, 328] width 287 height 31
click at [1075, 92] on button "Reset" at bounding box center [1027, 98] width 287 height 33
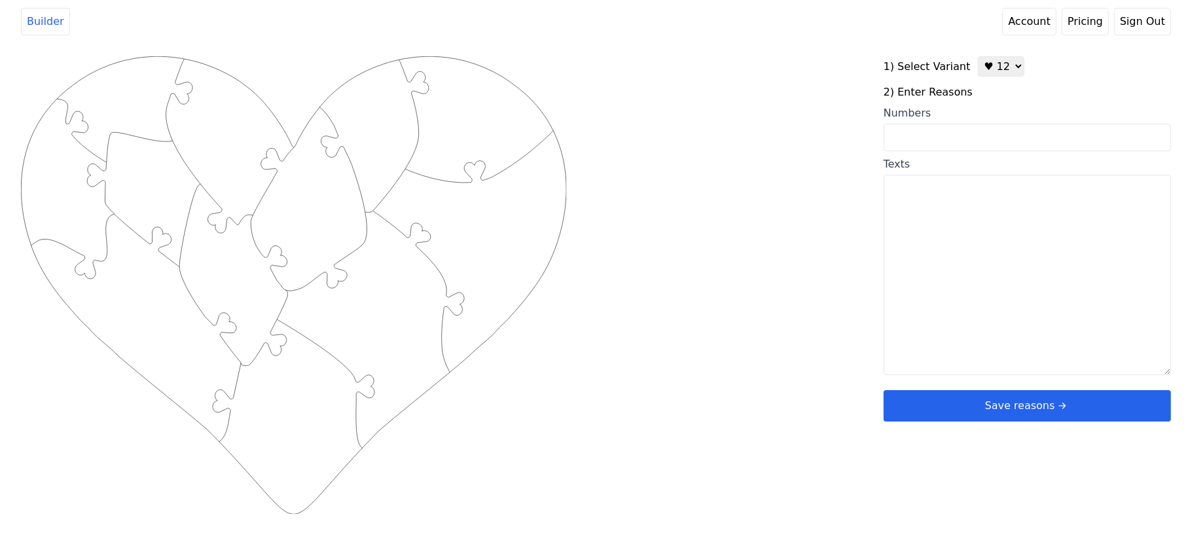
click at [936, 268] on textarea "Texts" at bounding box center [1027, 275] width 287 height 200
paste textarea "- I love how you inspire me to be more than I am - I love how your smile bright…"
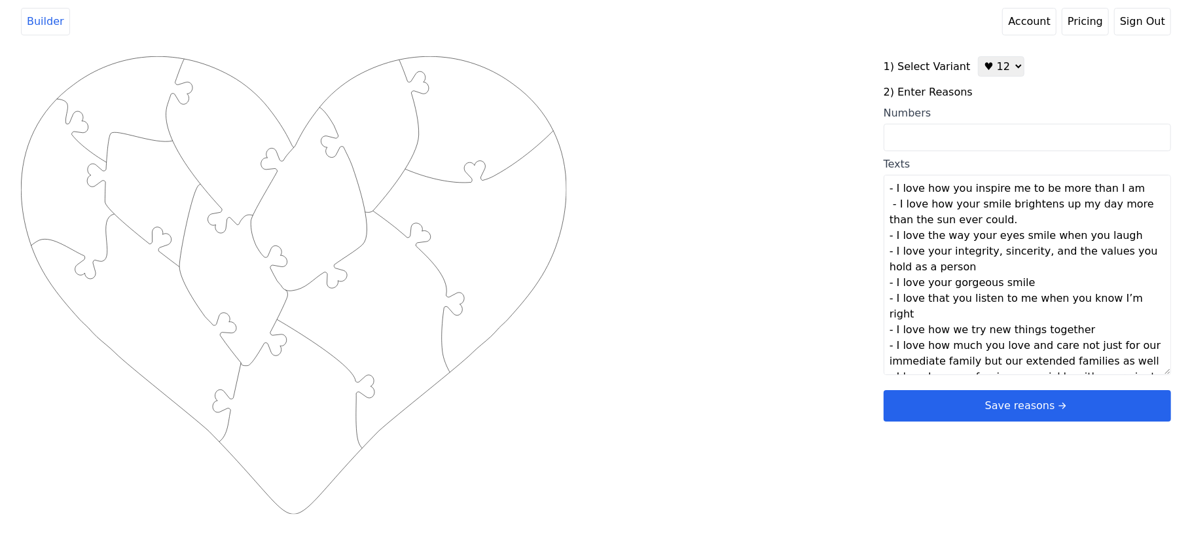
scroll to position [88, 0]
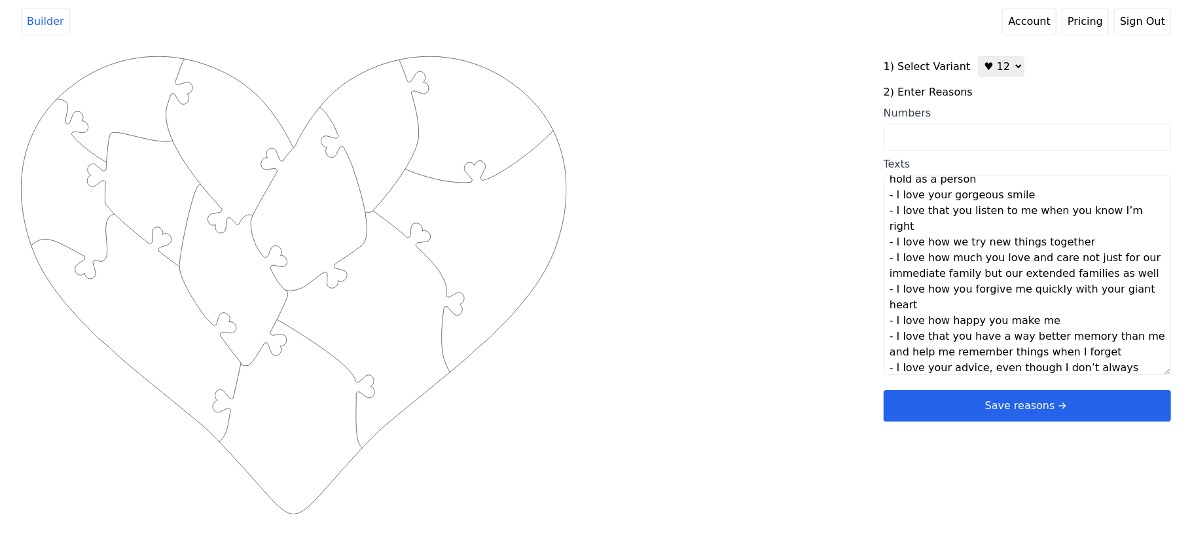
click at [783, 223] on div "Created with Snap .strokeh12 {stroke:#00ff00;stroke-width:1.89;stroke-miterlimi…" at bounding box center [596, 265] width 1150 height 418
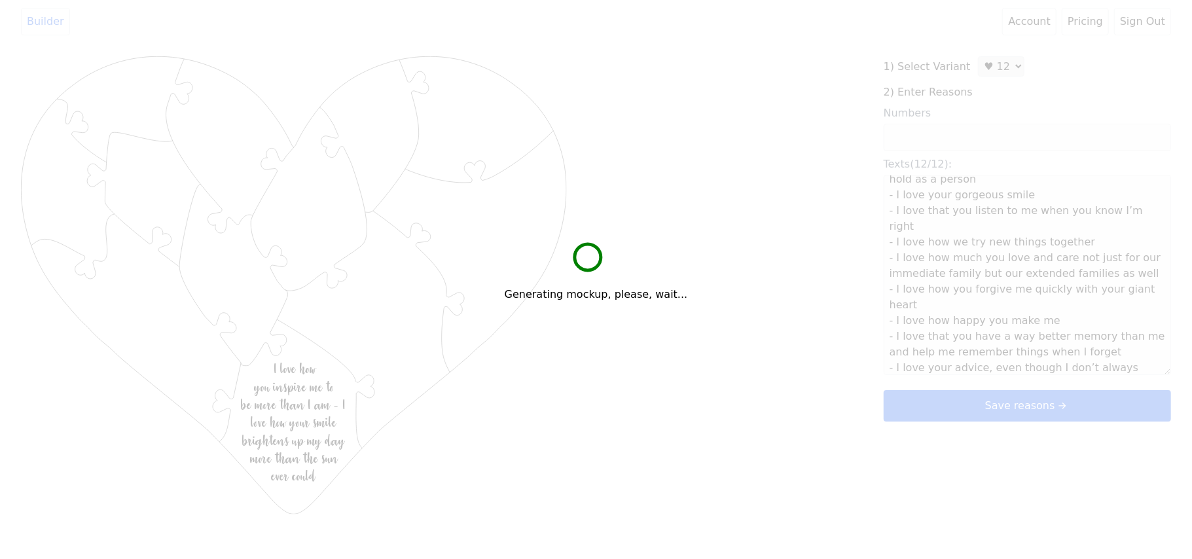
type textarea "I love how you inspire me to be more than I am - I love how your smile brighten…"
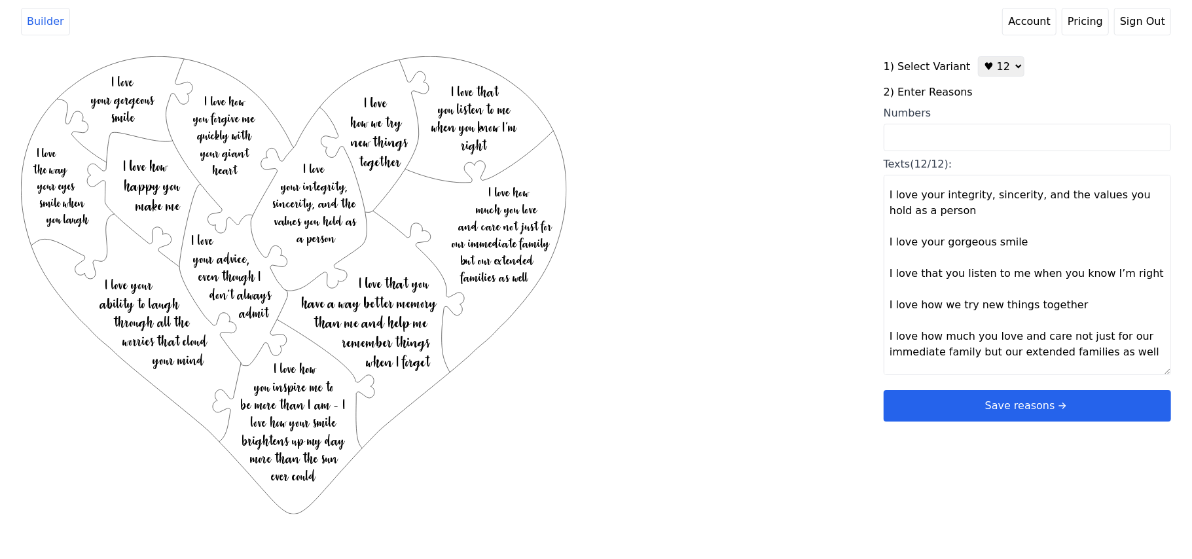
click at [982, 401] on button "Save reasons" at bounding box center [1027, 405] width 287 height 31
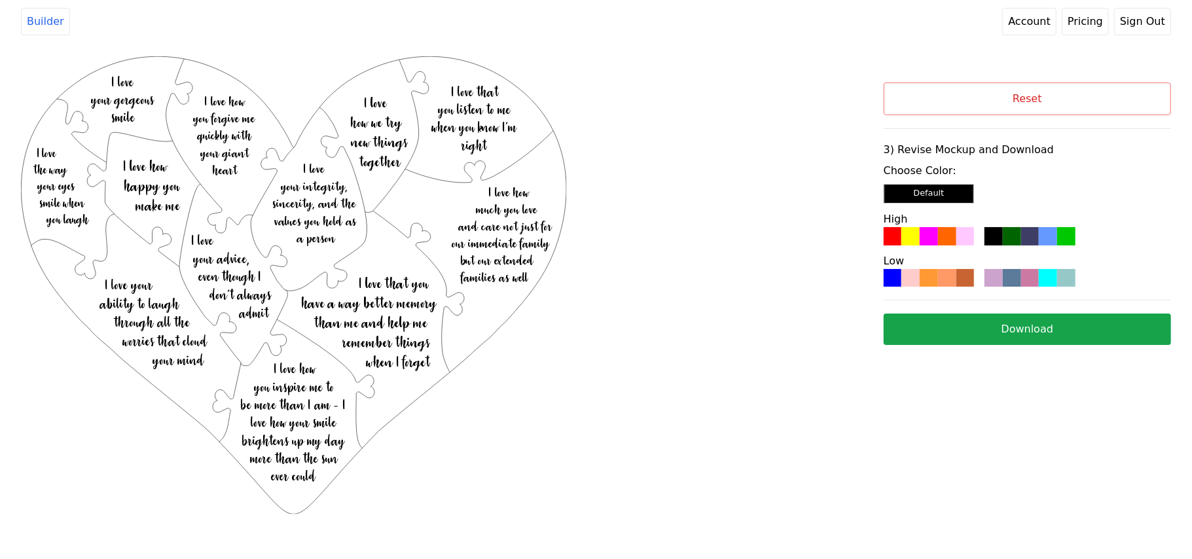
click at [972, 283] on div at bounding box center [965, 278] width 18 height 18
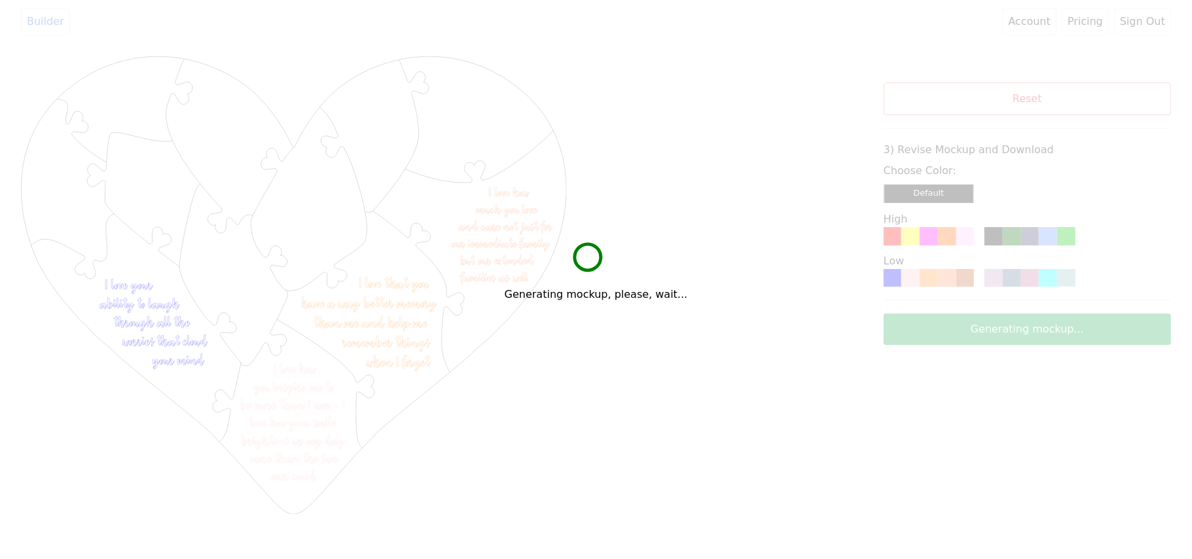
drag, startPoint x: 954, startPoint y: 278, endPoint x: 1041, endPoint y: 382, distance: 135.7
click at [1041, 382] on div "Generating mockup, please, wait..." at bounding box center [596, 279] width 1192 height 559
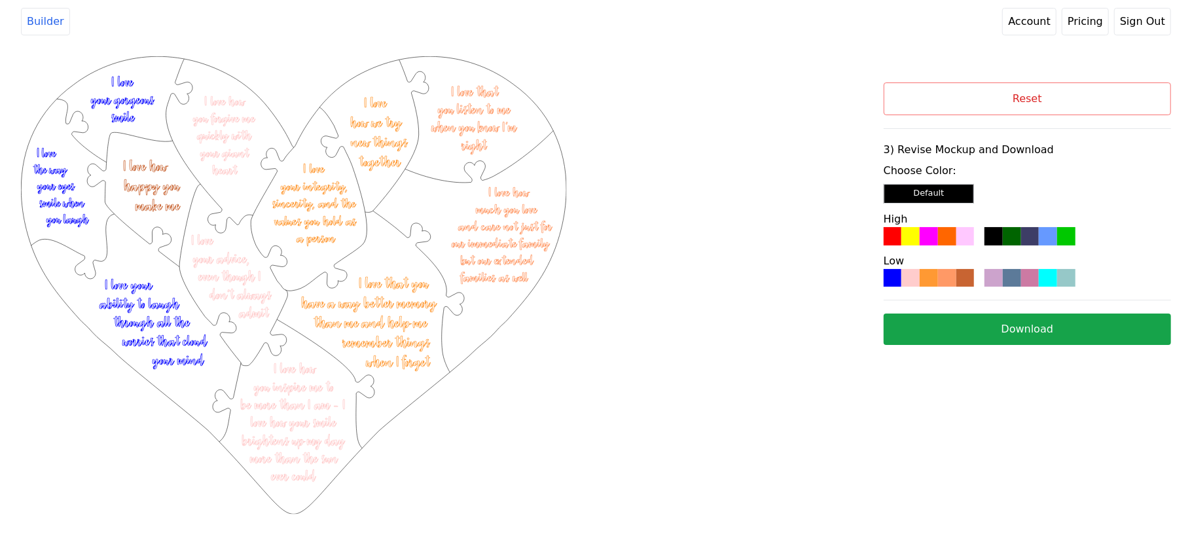
click at [1040, 333] on button "Download" at bounding box center [1027, 328] width 287 height 31
click at [912, 92] on button "Reset" at bounding box center [1027, 98] width 287 height 33
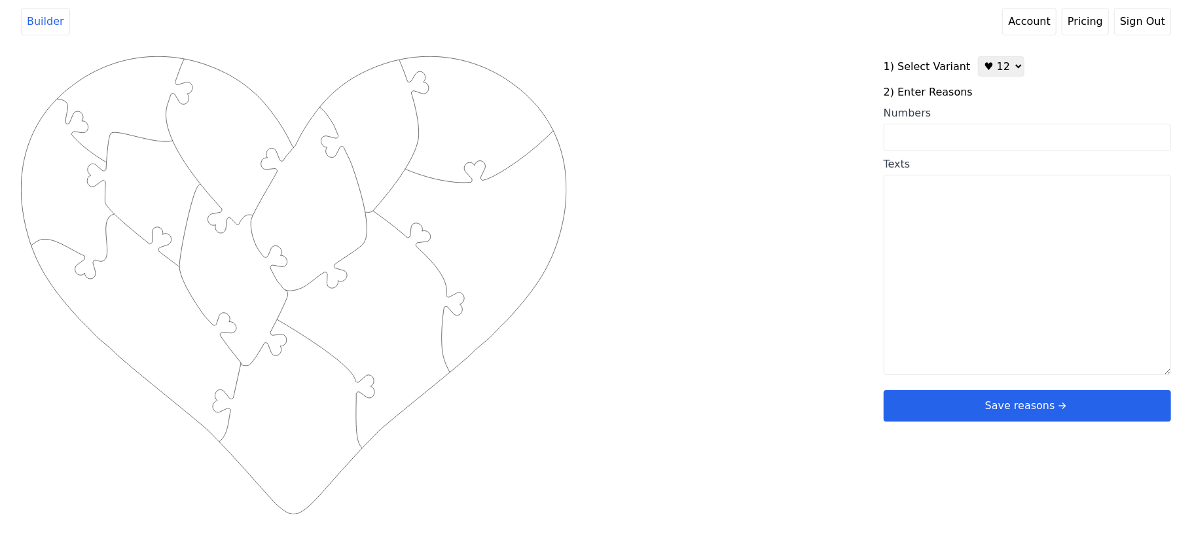
click at [935, 134] on input "Numbers" at bounding box center [1027, 137] width 287 height 27
type input "4 5 6 9 19 16 25 33 72 60 56 55"
click at [730, 158] on div "Created with Snap .strokeh12 {stroke:#00ff00;stroke-width:1.89;stroke-miterlimi…" at bounding box center [596, 265] width 1150 height 418
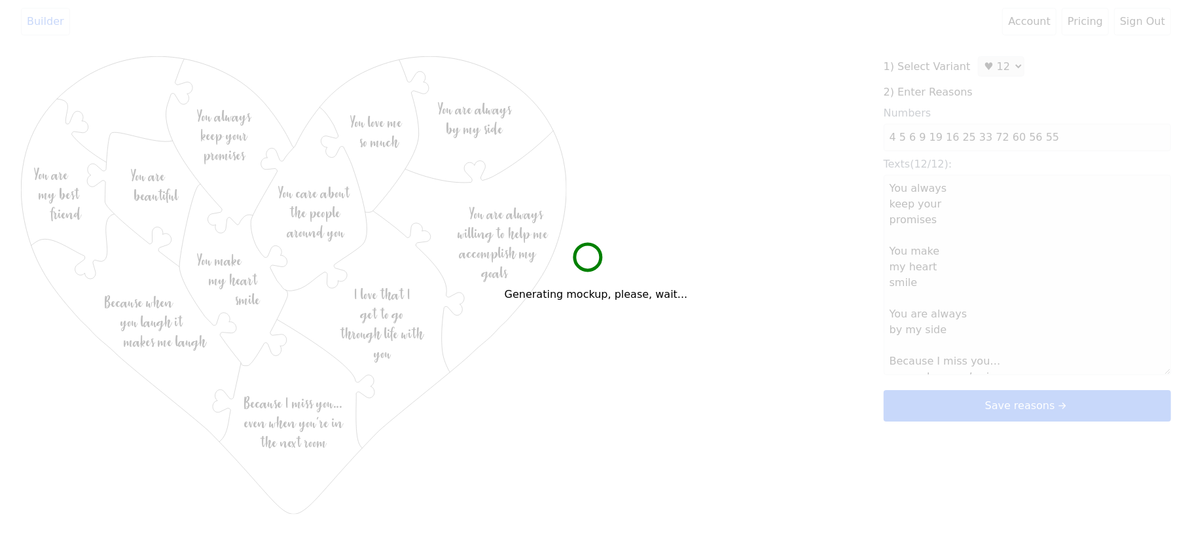
type textarea "You always keep your promises You make my heart smile You are always by my side…"
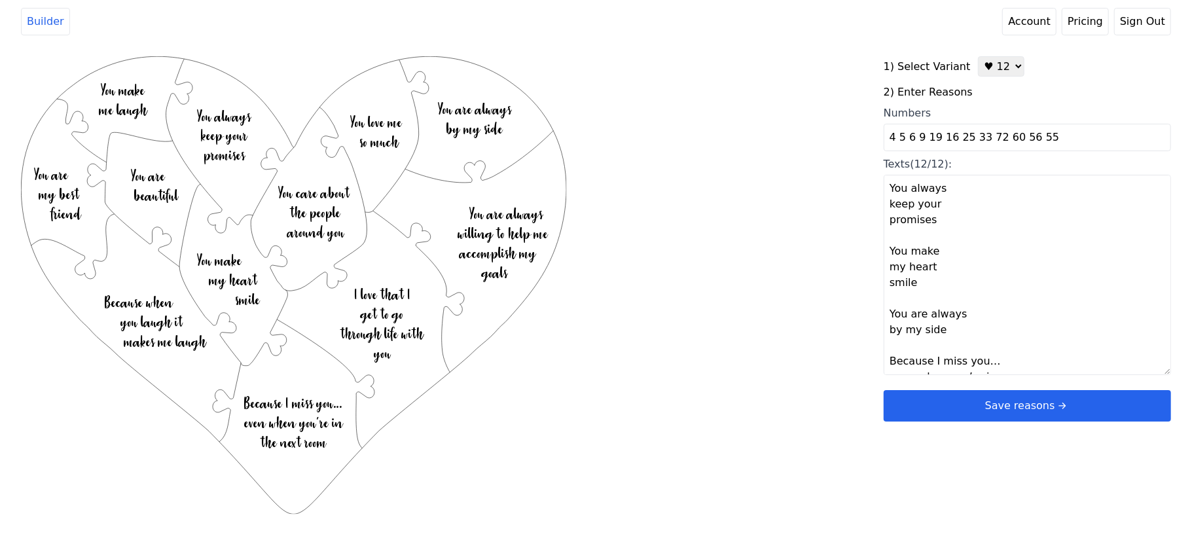
click at [921, 403] on button "Save reasons" at bounding box center [1027, 405] width 287 height 31
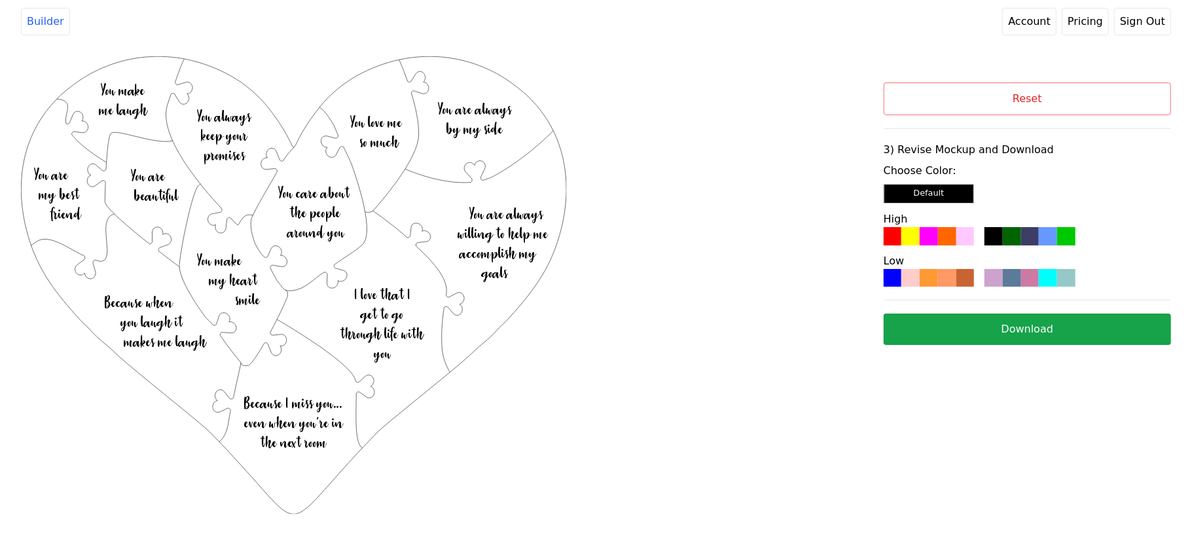
click at [953, 283] on div at bounding box center [947, 278] width 18 height 18
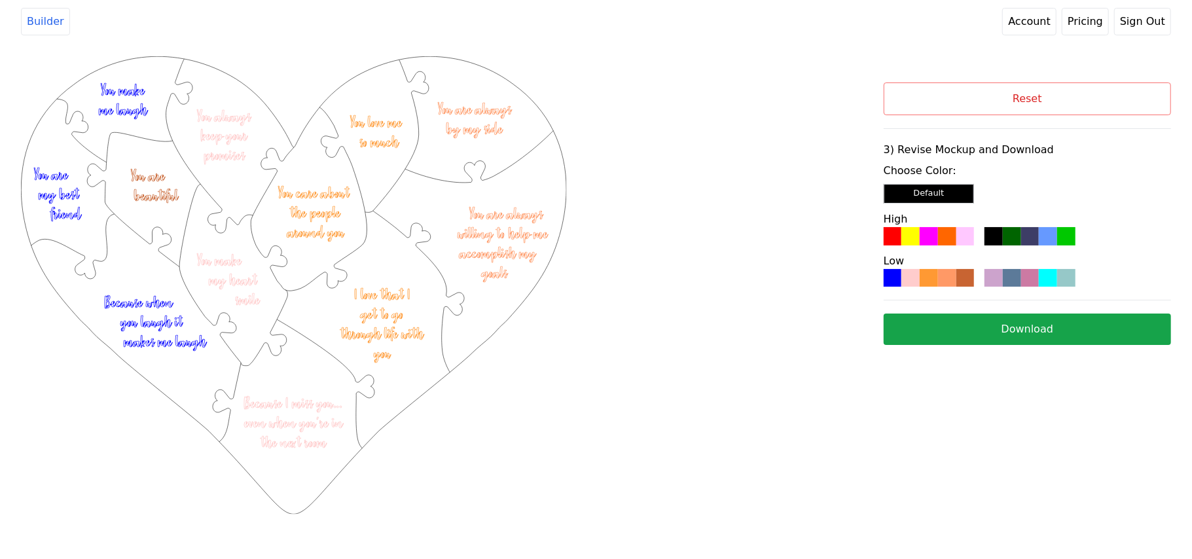
click at [969, 318] on button "Download" at bounding box center [1027, 328] width 287 height 31
